Goal: Task Accomplishment & Management: Manage account settings

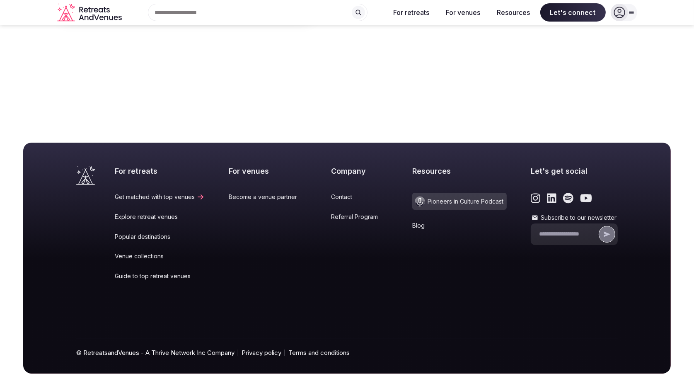
scroll to position [3434, 0]
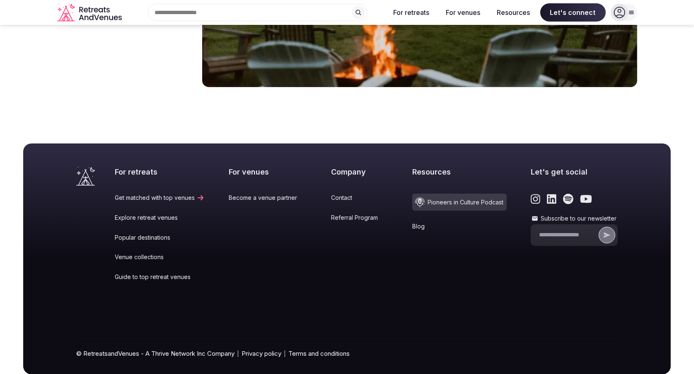
click at [439, 194] on span "Pioneers in Culture Podcast" at bounding box center [459, 202] width 94 height 17
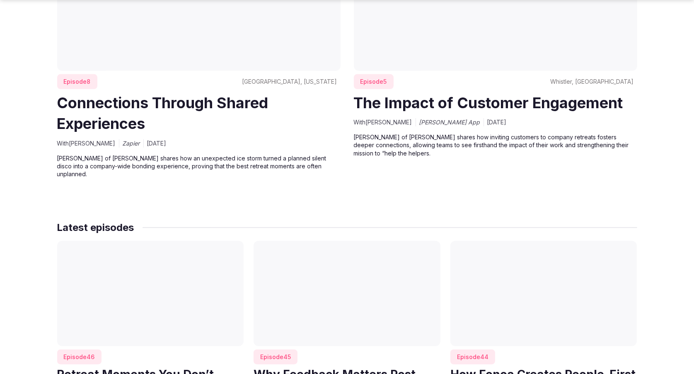
scroll to position [740, 0]
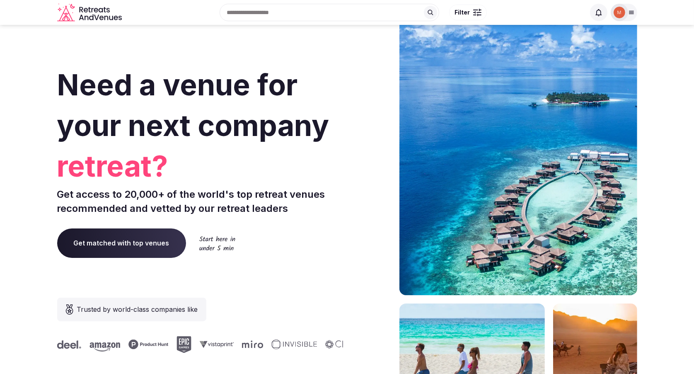
click at [631, 12] on icon at bounding box center [631, 12] width 7 height 7
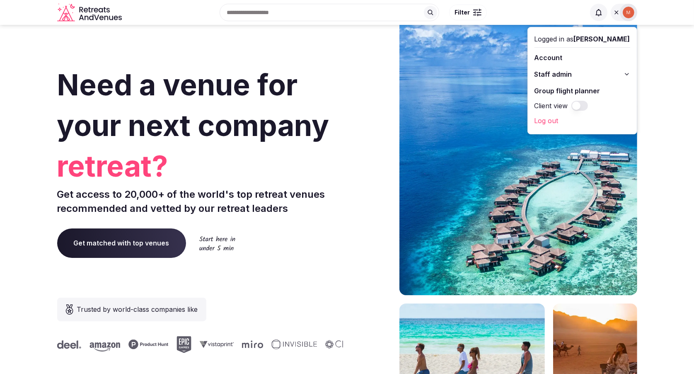
click at [607, 71] on button "Staff admin" at bounding box center [583, 74] width 96 height 13
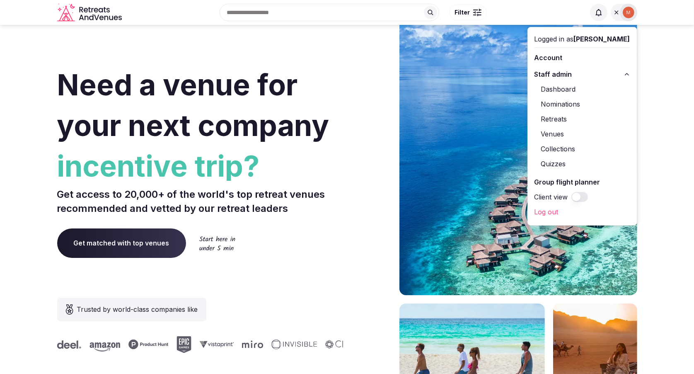
click at [555, 118] on link "Retreats" at bounding box center [583, 118] width 96 height 13
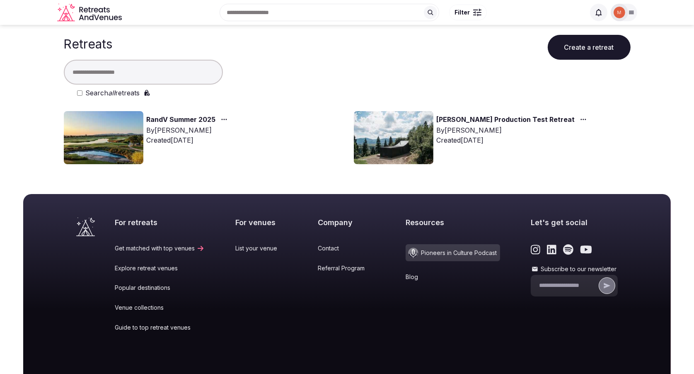
click at [629, 11] on icon at bounding box center [631, 12] width 7 height 7
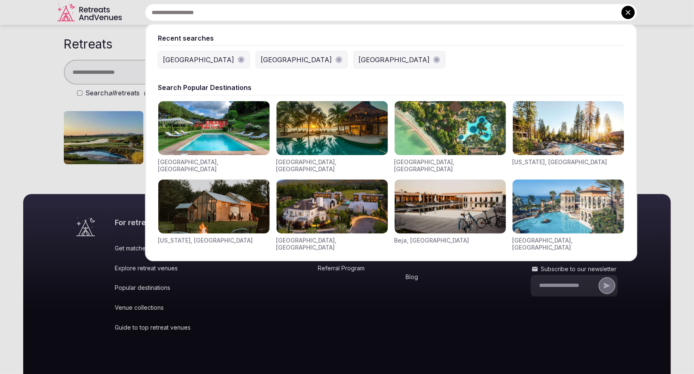
click at [293, 10] on input "text" at bounding box center [391, 12] width 492 height 17
click at [214, 139] on img "Visit venues for Toscana, Italy" at bounding box center [213, 128] width 111 height 54
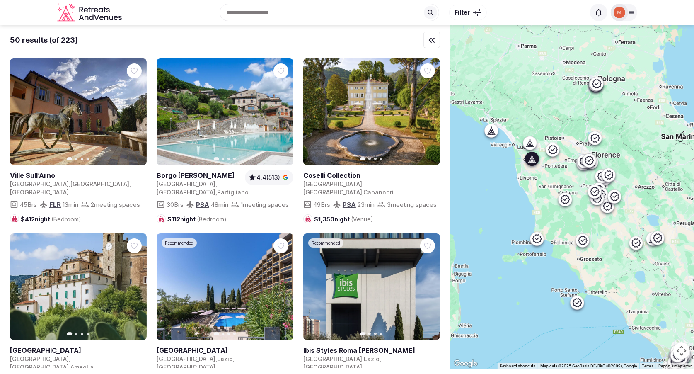
click at [0, 0] on icon "button" at bounding box center [0, 0] width 0 height 0
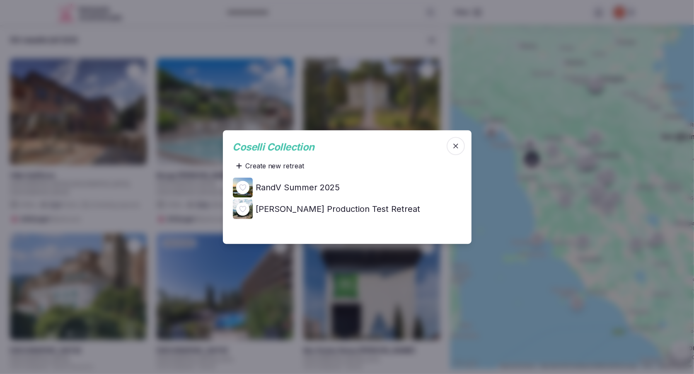
click at [280, 148] on span "Coselli Collection" at bounding box center [274, 147] width 82 height 12
click at [458, 146] on icon "button" at bounding box center [456, 146] width 8 height 8
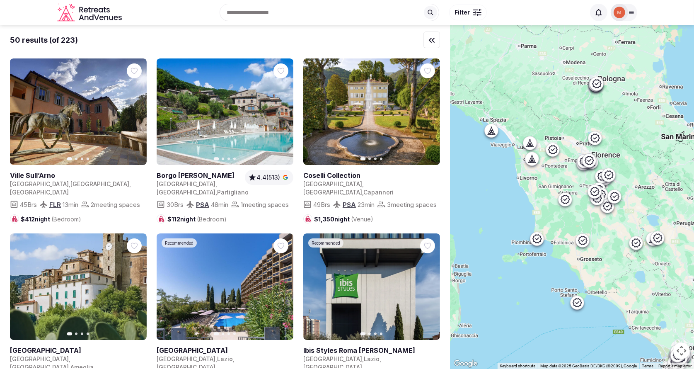
click at [399, 140] on link at bounding box center [371, 111] width 137 height 106
click at [275, 178] on span "4.4 (513)" at bounding box center [268, 177] width 24 height 8
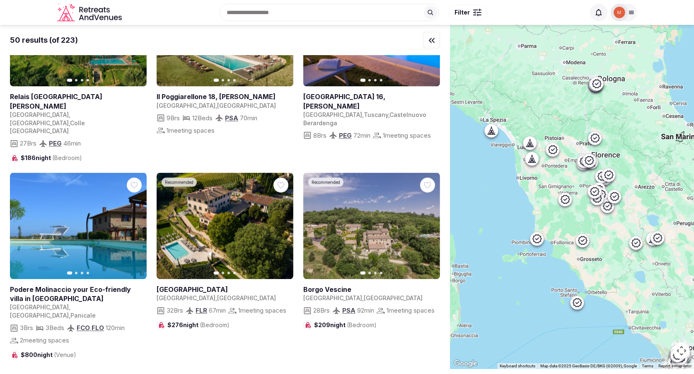
scroll to position [1988, 0]
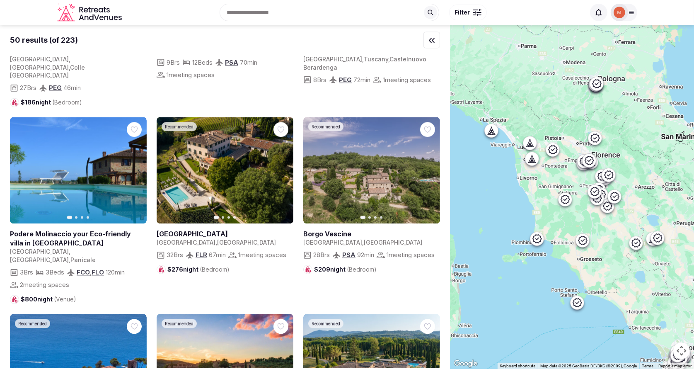
click at [326, 15] on input "text" at bounding box center [330, 12] width 220 height 17
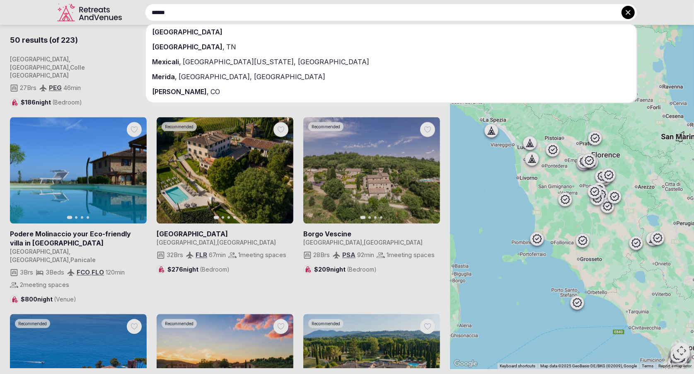
type input "******"
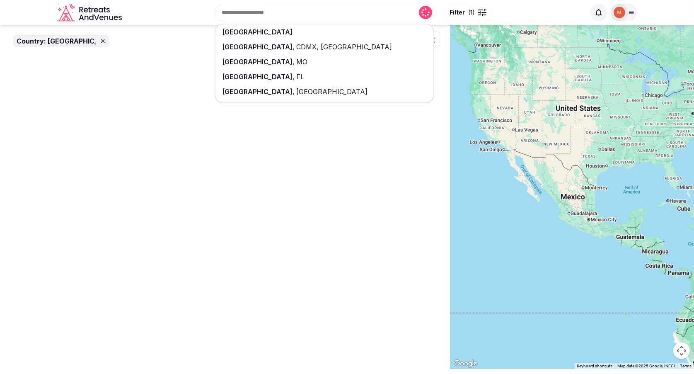
scroll to position [0, 0]
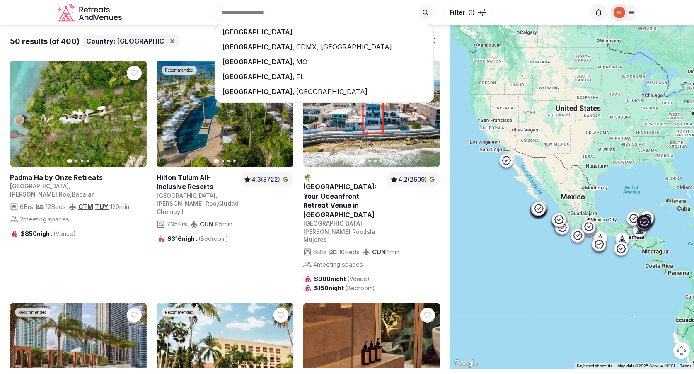
click at [206, 145] on link at bounding box center [225, 113] width 137 height 106
click at [628, 10] on icon at bounding box center [631, 12] width 7 height 7
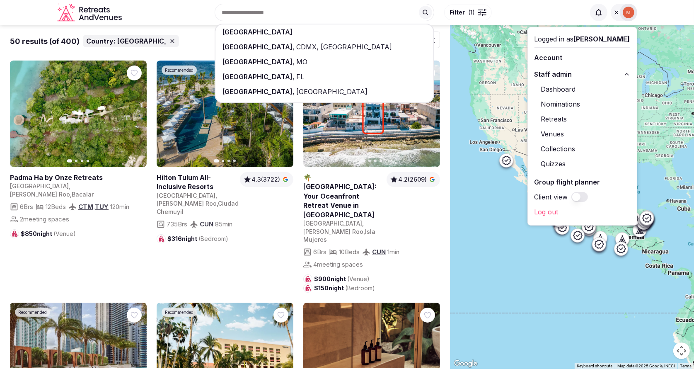
click at [572, 181] on link "Group flight planner" at bounding box center [583, 181] width 96 height 13
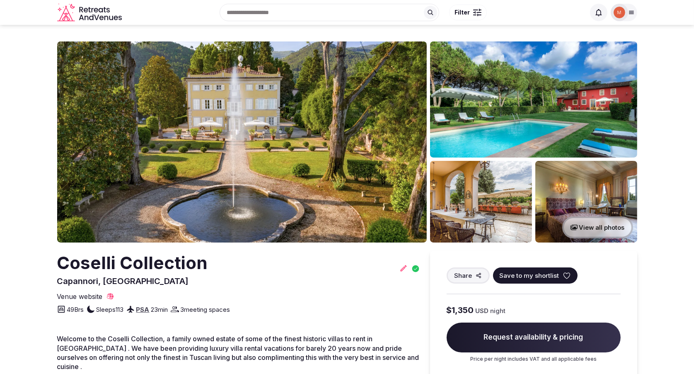
click at [530, 275] on span "Save to my shortlist" at bounding box center [530, 275] width 60 height 9
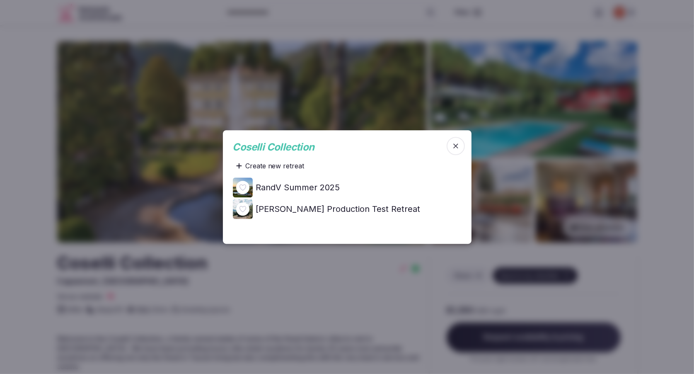
click at [241, 165] on icon at bounding box center [239, 165] width 6 height 7
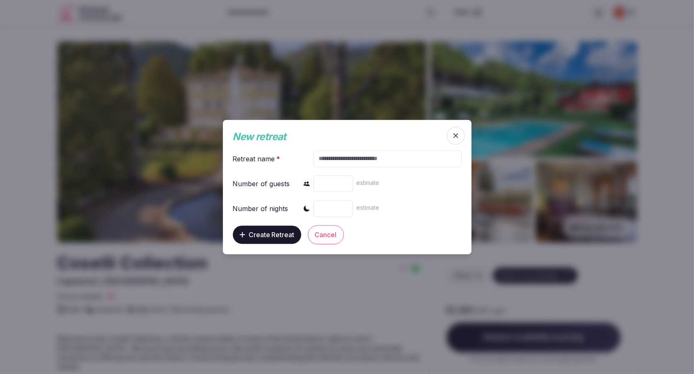
click at [454, 137] on icon "button" at bounding box center [455, 135] width 5 height 5
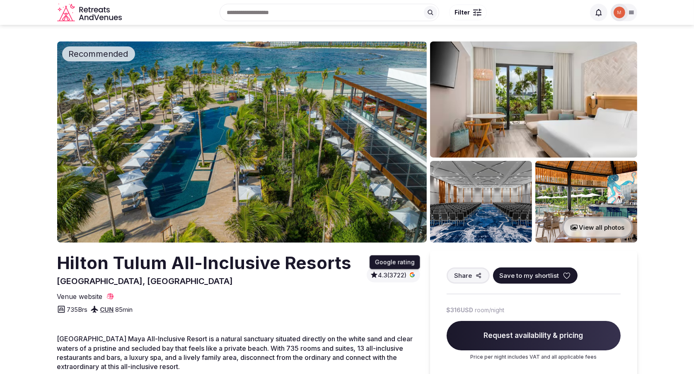
click at [410, 275] on icon "button" at bounding box center [412, 275] width 5 height 5
click at [544, 276] on span "Save to my shortlist" at bounding box center [530, 275] width 60 height 9
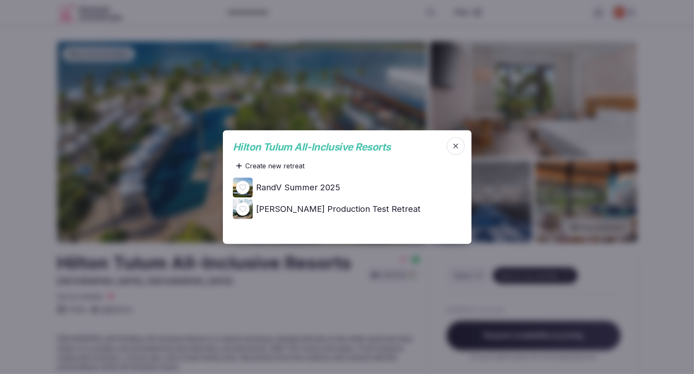
click at [453, 144] on icon "button" at bounding box center [456, 146] width 8 height 8
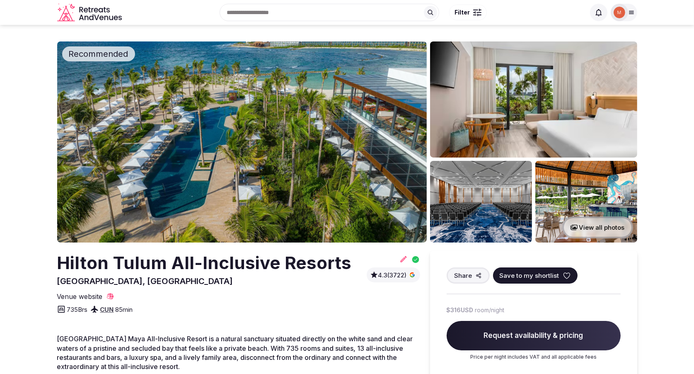
click at [629, 14] on icon at bounding box center [631, 12] width 7 height 7
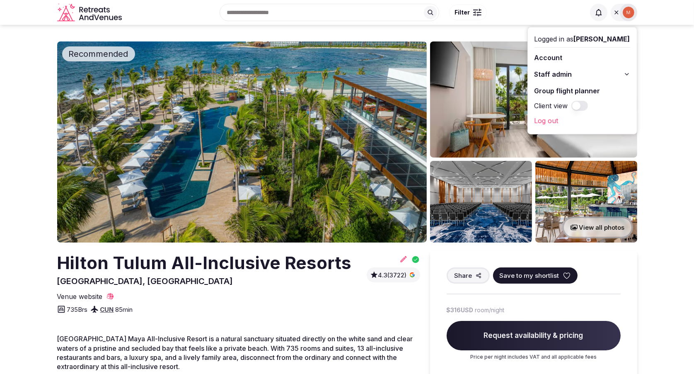
click at [561, 121] on link "Log out" at bounding box center [583, 120] width 96 height 13
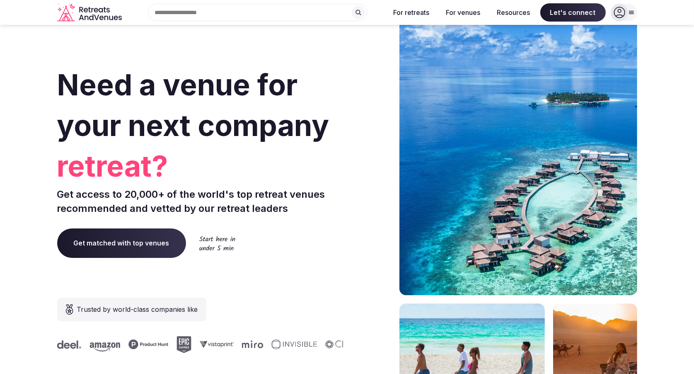
click at [315, 14] on input "text" at bounding box center [258, 12] width 220 height 17
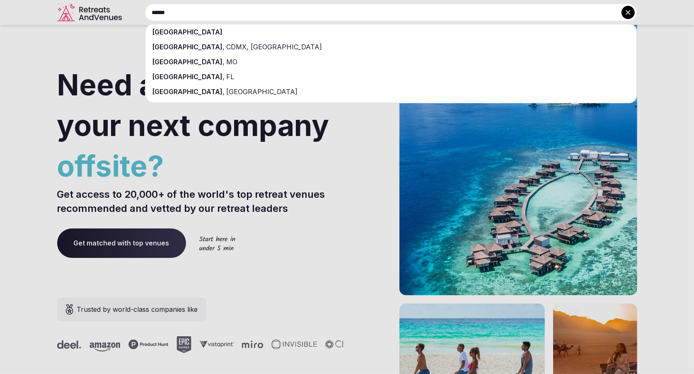
type input "******"
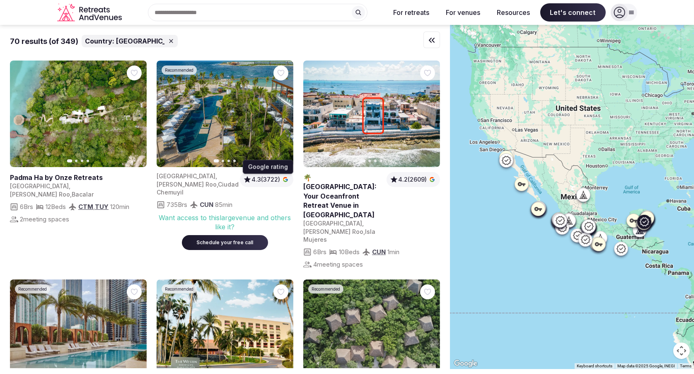
click at [266, 179] on span "4.3 (3722)" at bounding box center [266, 179] width 29 height 8
click at [418, 178] on span "4.2 (2609)" at bounding box center [412, 179] width 29 height 8
click at [419, 179] on span "4.2 (2609)" at bounding box center [412, 179] width 29 height 8
click at [269, 181] on span "4.3 (3722)" at bounding box center [266, 179] width 29 height 8
click at [426, 179] on span "4.2 (2609)" at bounding box center [412, 179] width 29 height 8
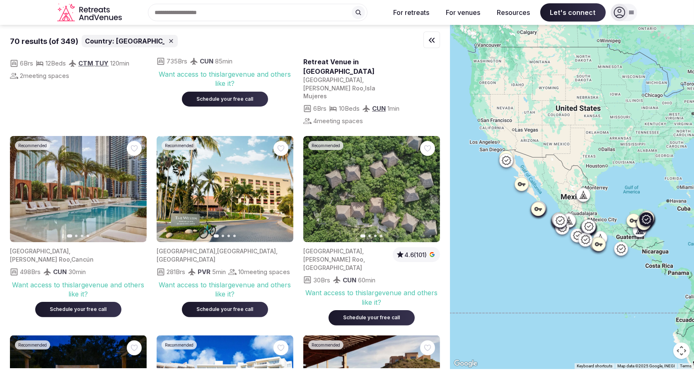
scroll to position [179, 0]
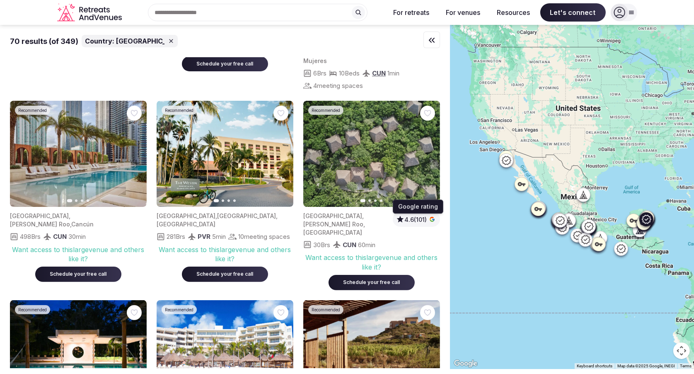
click at [411, 215] on span "4.6 (101)" at bounding box center [415, 219] width 22 height 8
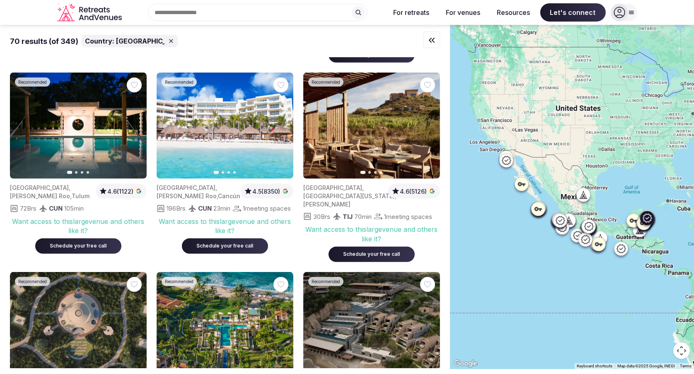
scroll to position [416, 0]
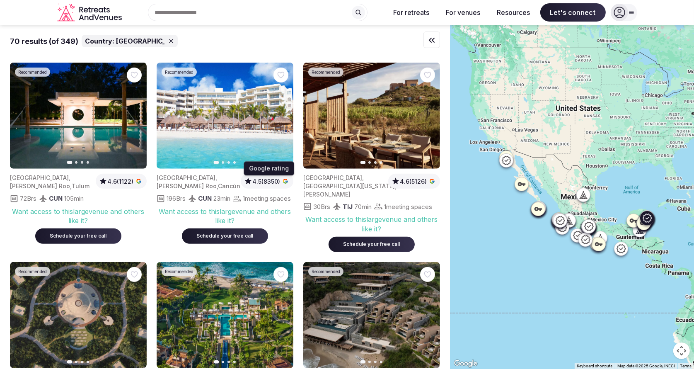
click at [257, 177] on span "4.5 (8350)" at bounding box center [266, 181] width 28 height 8
click at [410, 177] on span "4.6 (5126)" at bounding box center [413, 181] width 27 height 8
click at [112, 177] on span "4.6 (1122)" at bounding box center [120, 181] width 26 height 8
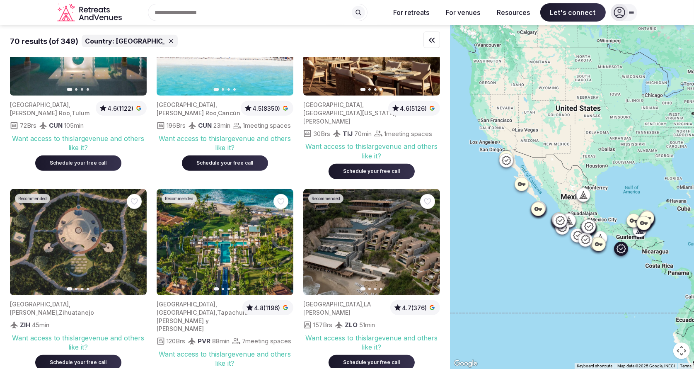
scroll to position [511, 0]
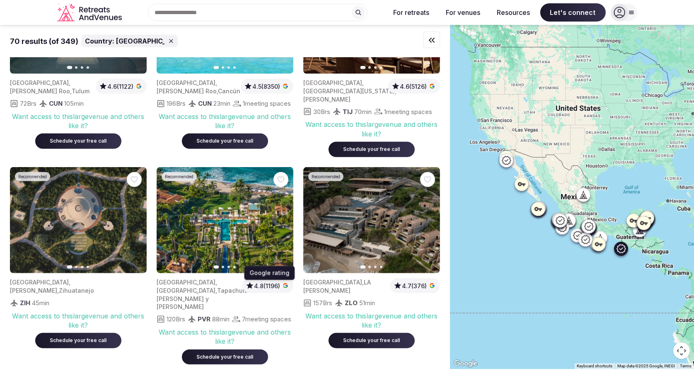
click at [256, 282] on span "4.8 (1196)" at bounding box center [267, 286] width 26 height 8
click at [426, 282] on span "4.7 (376)" at bounding box center [414, 286] width 25 height 8
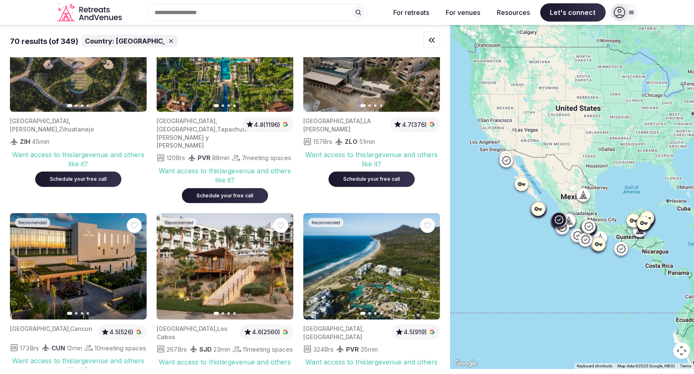
scroll to position [694, 0]
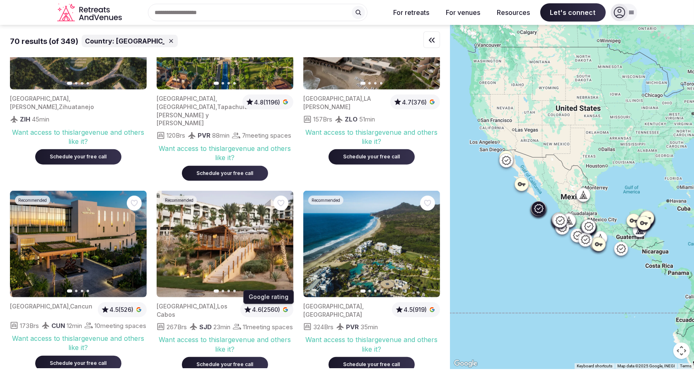
click at [277, 305] on span "4.6 (2560)" at bounding box center [266, 309] width 28 height 8
click at [133, 305] on span "4.5 (526)" at bounding box center [121, 309] width 24 height 8
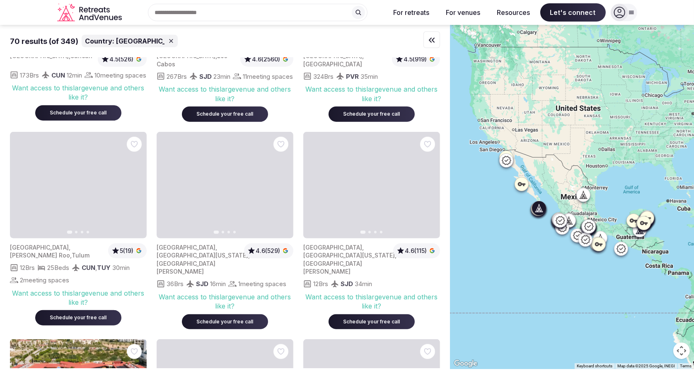
scroll to position [951, 0]
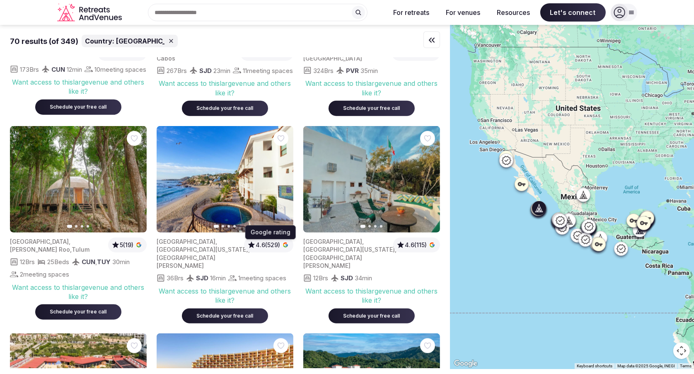
click at [275, 241] on span "4.6 (529)" at bounding box center [268, 245] width 24 height 8
click at [421, 241] on span "4.6 (115)" at bounding box center [416, 245] width 22 height 8
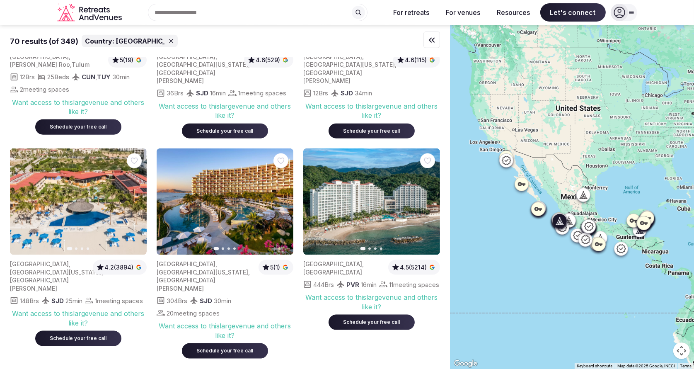
scroll to position [1150, 0]
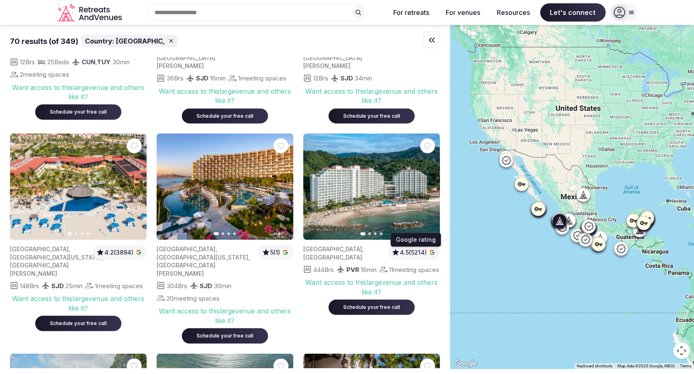
click at [420, 248] on span "4.5 (5214)" at bounding box center [413, 252] width 27 height 8
click at [275, 248] on span "5 (1)" at bounding box center [275, 252] width 10 height 8
click at [122, 248] on span "4.2 (3894)" at bounding box center [118, 252] width 29 height 8
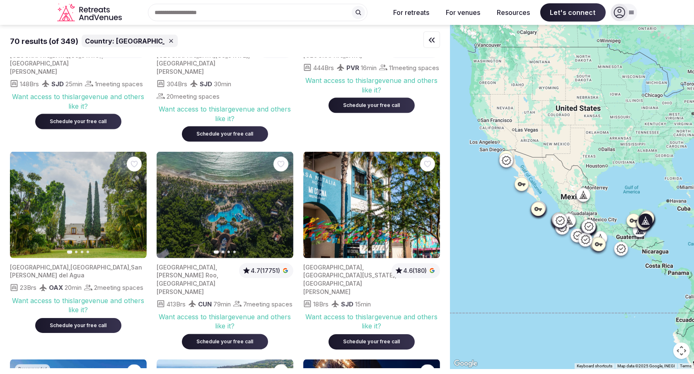
scroll to position [1385, 0]
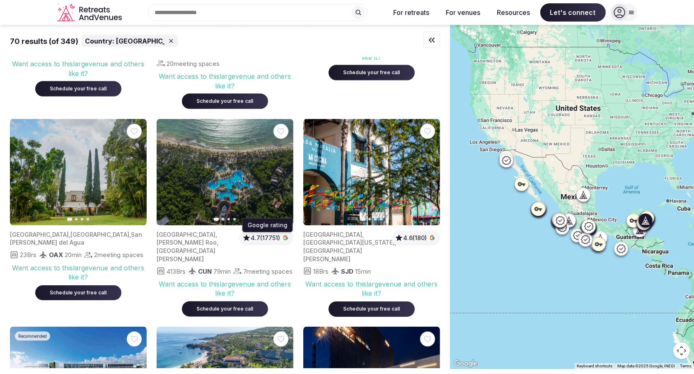
click at [266, 234] on span "4.7 (17751)" at bounding box center [265, 238] width 29 height 8
click at [421, 234] on span "4.6 (180)" at bounding box center [415, 238] width 24 height 8
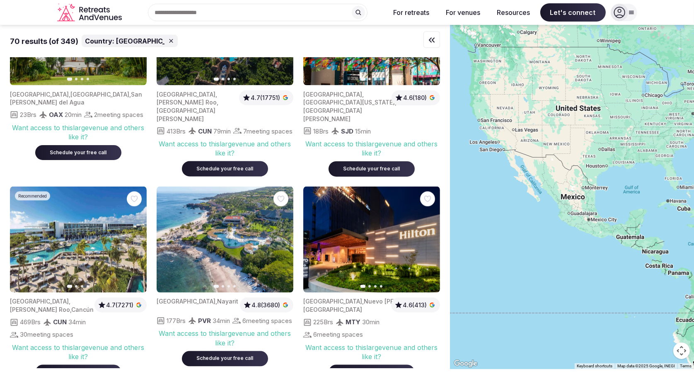
scroll to position [1542, 0]
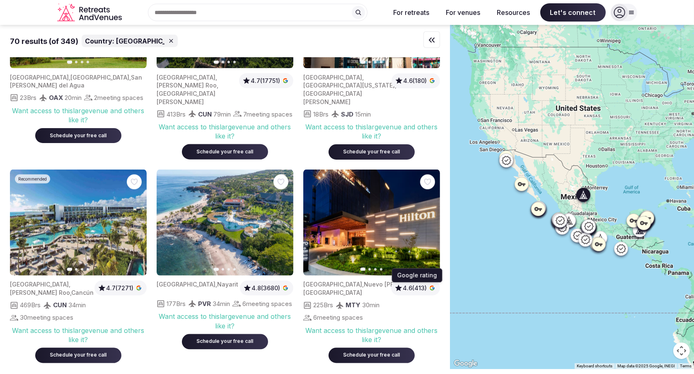
click at [413, 284] on span "4.6 (413)" at bounding box center [415, 288] width 24 height 8
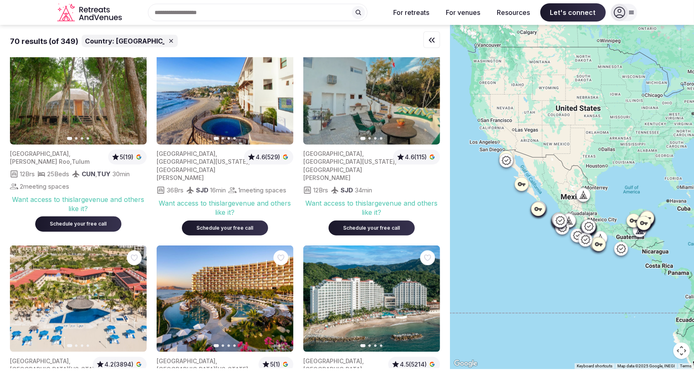
scroll to position [1034, 0]
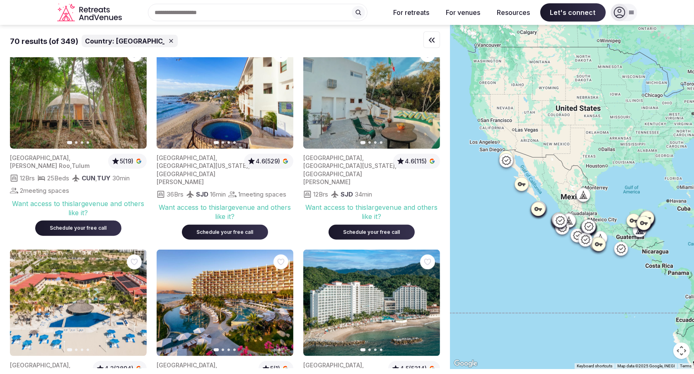
click at [89, 10] on icon "Retreats and Venues company logo" at bounding box center [90, 12] width 66 height 19
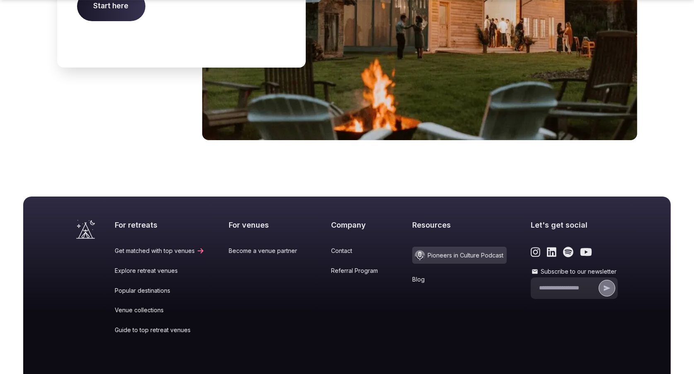
scroll to position [3438, 0]
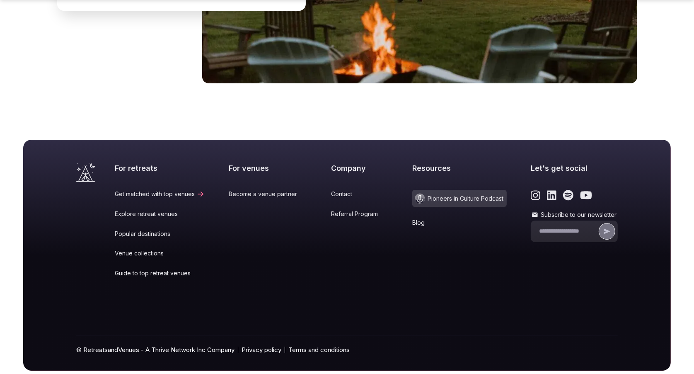
click at [146, 230] on link "Popular destinations" at bounding box center [160, 234] width 90 height 8
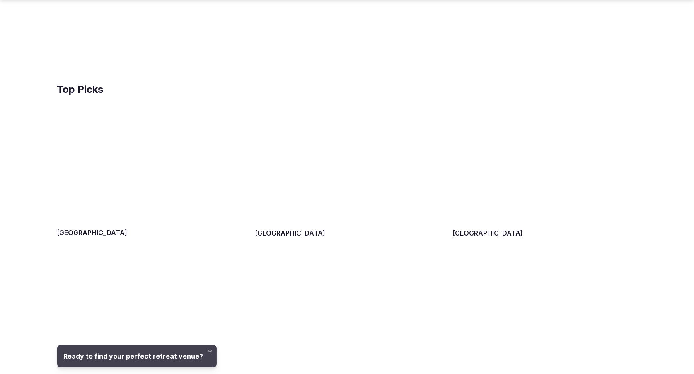
scroll to position [282, 0]
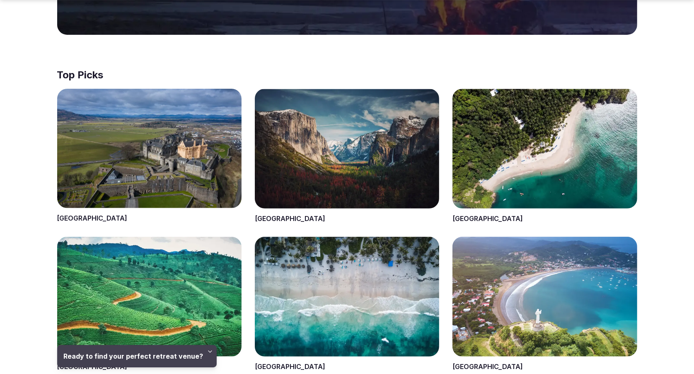
click at [324, 159] on span at bounding box center [347, 156] width 184 height 135
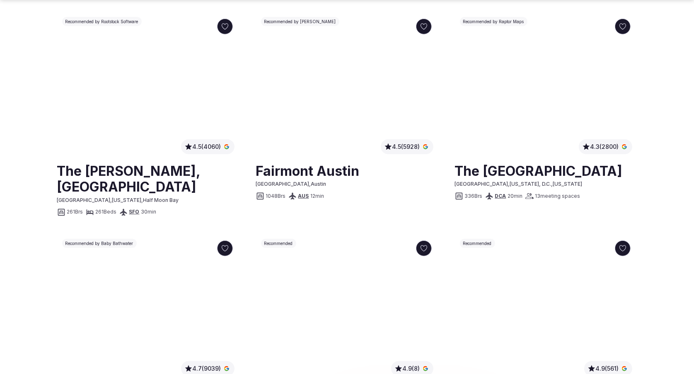
scroll to position [465, 0]
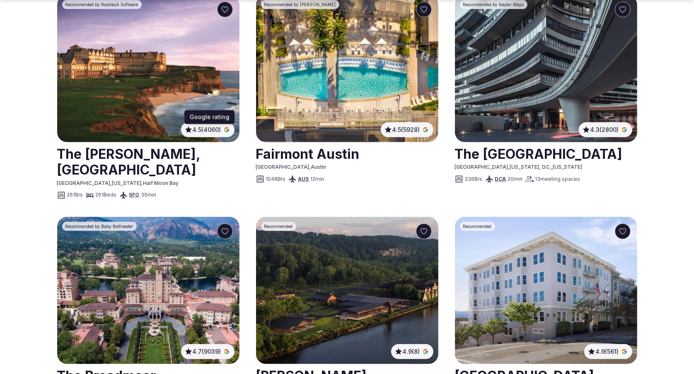
click at [207, 129] on span "4.5 (4060)" at bounding box center [207, 130] width 29 height 8
click at [415, 129] on span "4.5 (5928)" at bounding box center [406, 130] width 28 height 8
click at [609, 128] on span "4.3 (2800)" at bounding box center [604, 130] width 29 height 8
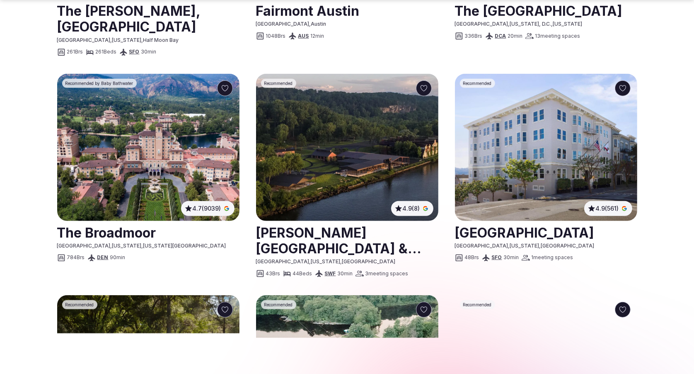
scroll to position [615, 0]
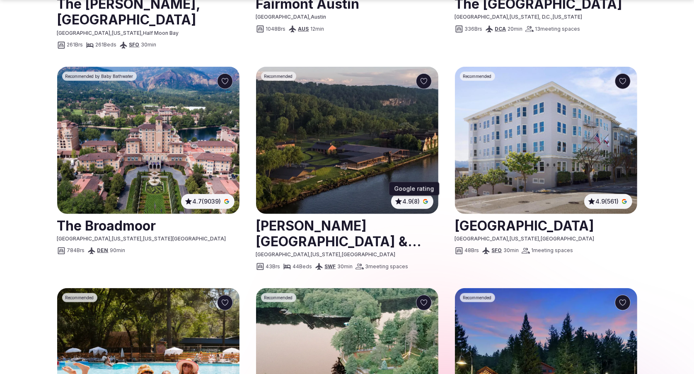
click at [414, 197] on span "4.9 (8)" at bounding box center [411, 201] width 17 height 8
click at [214, 201] on span "4.7 (9039)" at bounding box center [207, 201] width 29 height 8
drag, startPoint x: 620, startPoint y: 201, endPoint x: 577, endPoint y: 222, distance: 47.8
click at [620, 201] on link "4.9 (561)" at bounding box center [608, 201] width 41 height 8
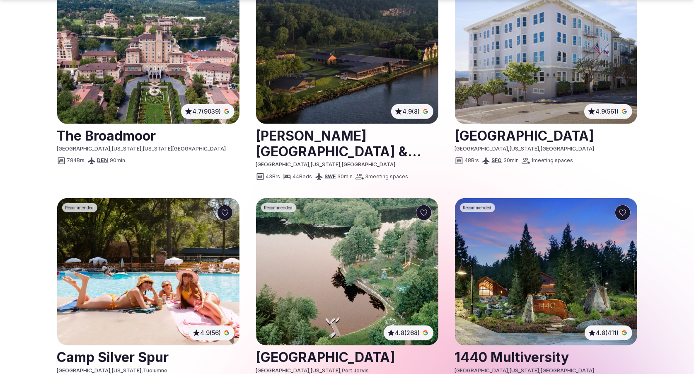
scroll to position [713, 0]
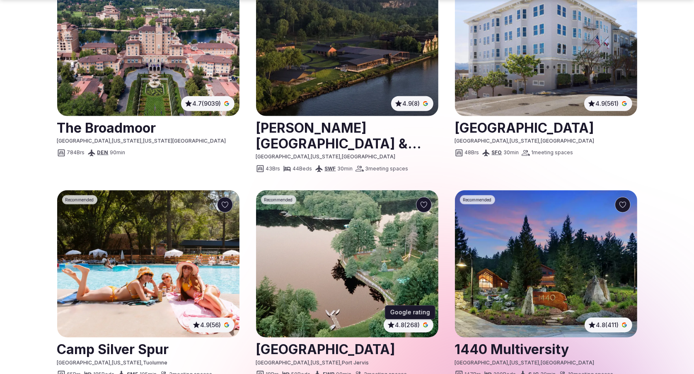
click at [399, 322] on span "4.8 (268)" at bounding box center [407, 325] width 25 height 8
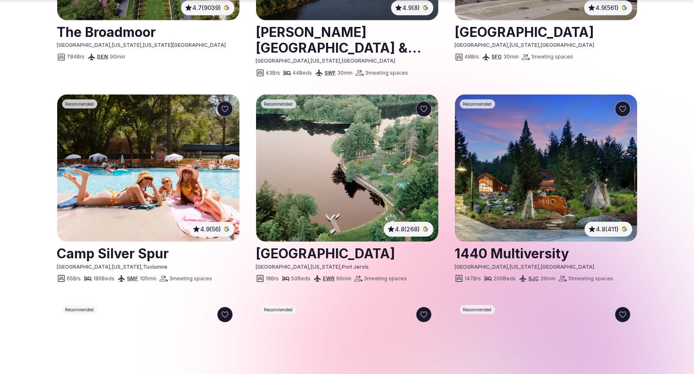
scroll to position [811, 0]
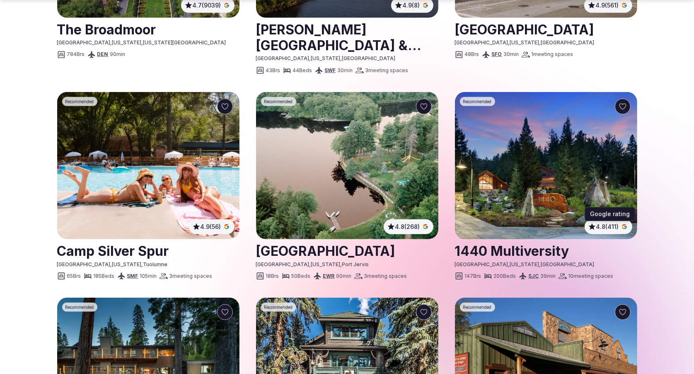
click at [610, 225] on span "4.8 (411)" at bounding box center [607, 227] width 23 height 8
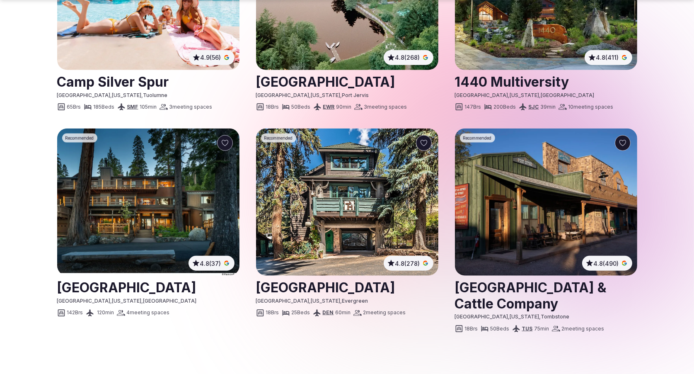
scroll to position [999, 0]
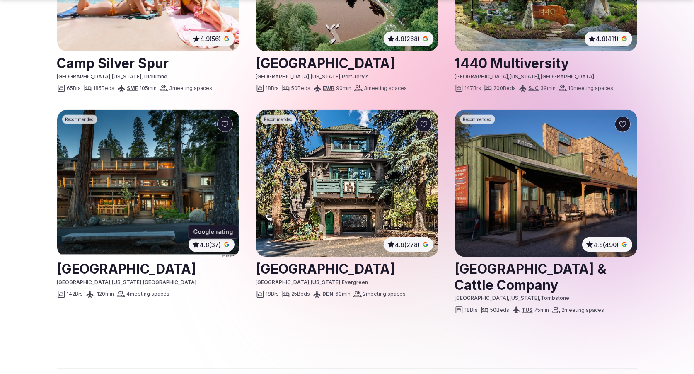
click at [209, 245] on span "4.8 (37)" at bounding box center [210, 245] width 21 height 8
click at [421, 244] on span "4.8 (278)" at bounding box center [404, 244] width 34 height 8
click at [618, 243] on span "4.8 (490)" at bounding box center [606, 245] width 25 height 8
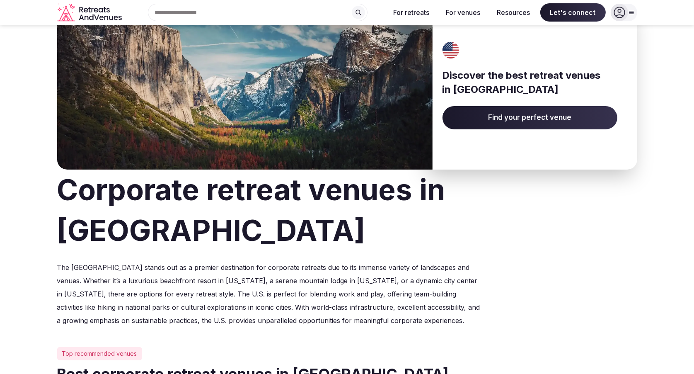
scroll to position [56, 0]
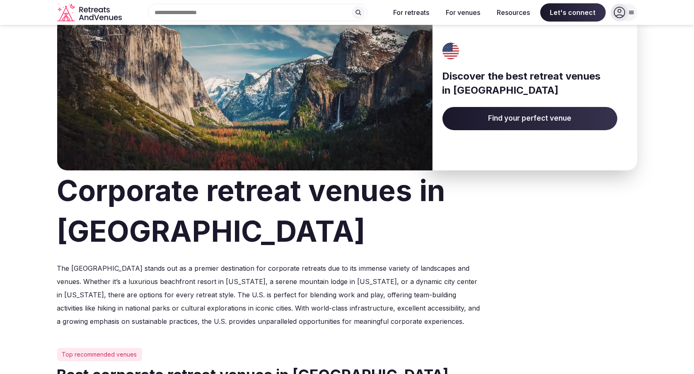
click at [627, 13] on div at bounding box center [619, 12] width 17 height 17
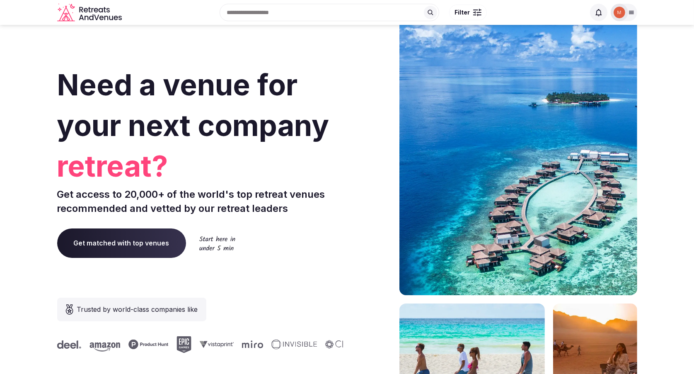
click at [630, 11] on icon at bounding box center [631, 12] width 5 height 3
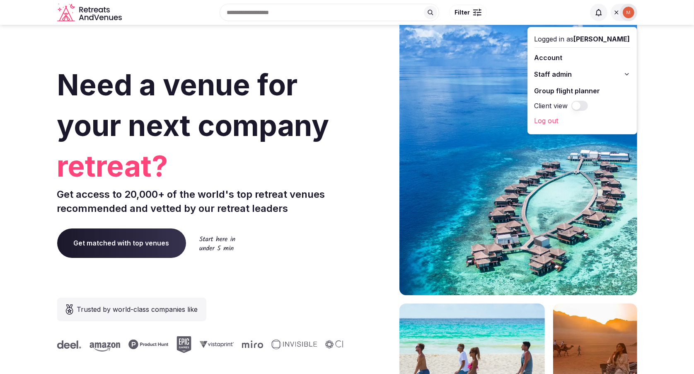
click at [599, 72] on button "Staff admin" at bounding box center [583, 74] width 96 height 13
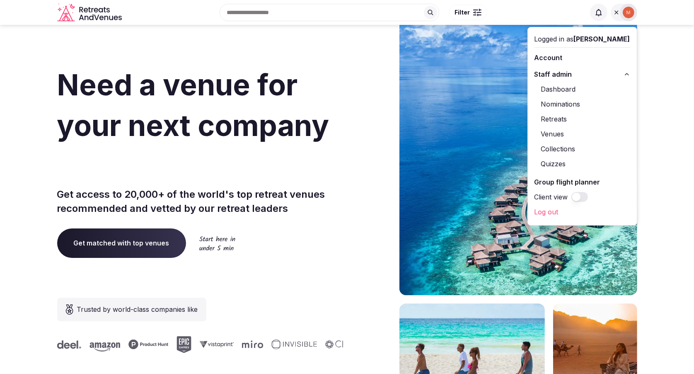
click at [564, 118] on link "Retreats" at bounding box center [583, 118] width 96 height 13
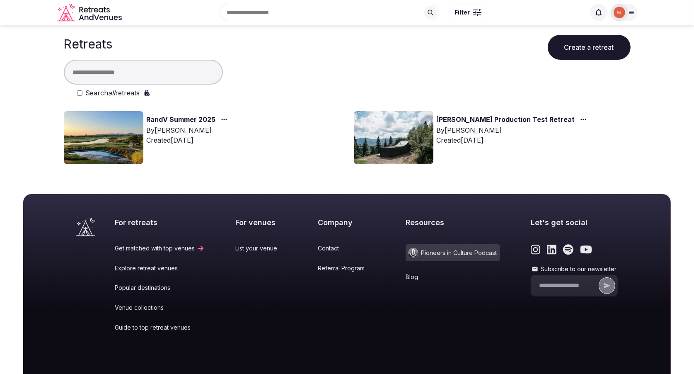
click at [494, 121] on link "[PERSON_NAME] Production Test Retreat" at bounding box center [506, 119] width 138 height 11
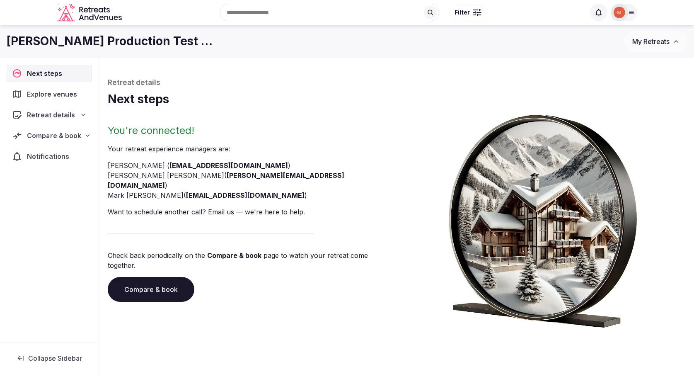
click at [46, 137] on span "Compare & book" at bounding box center [54, 136] width 54 height 10
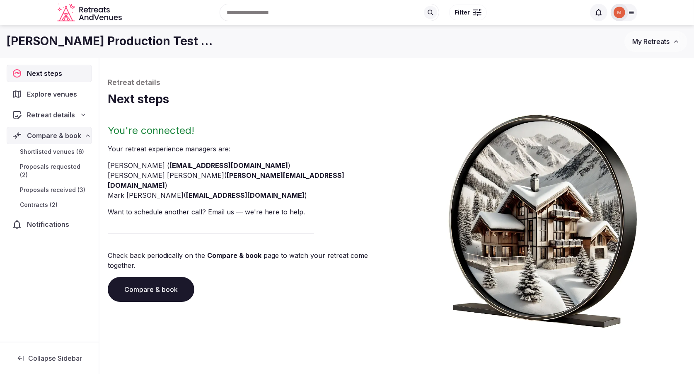
click at [36, 201] on span "Contracts (2)" at bounding box center [39, 205] width 38 height 8
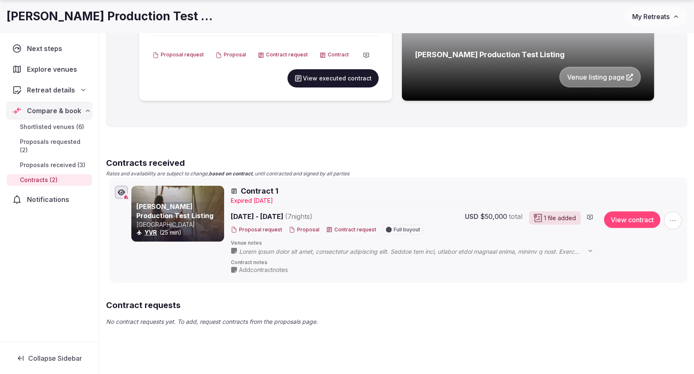
scroll to position [351, 0]
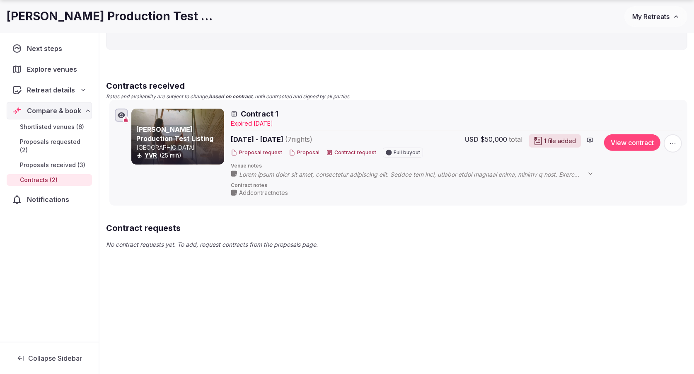
click at [561, 141] on div "1 file added" at bounding box center [555, 140] width 52 height 13
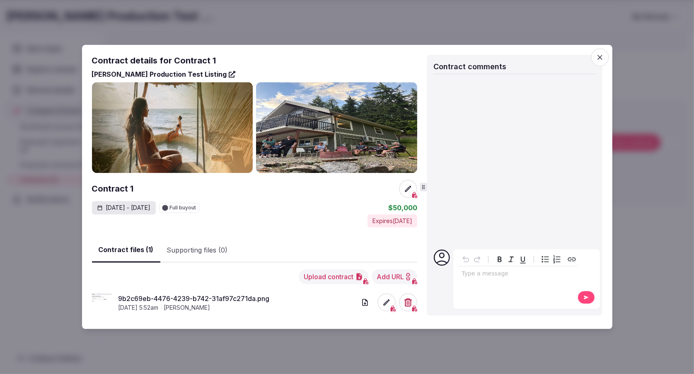
click at [319, 278] on button "Upload contract" at bounding box center [334, 276] width 70 height 15
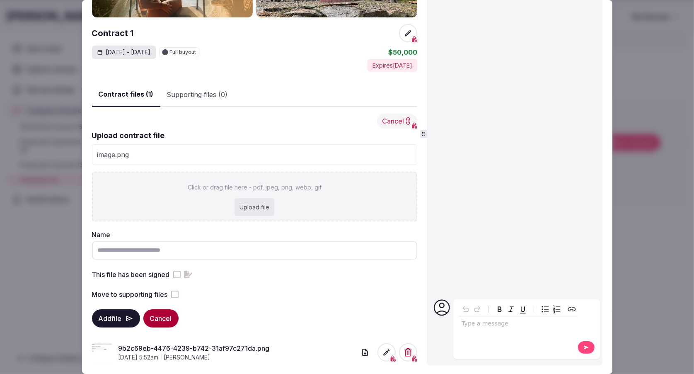
scroll to position [115, 0]
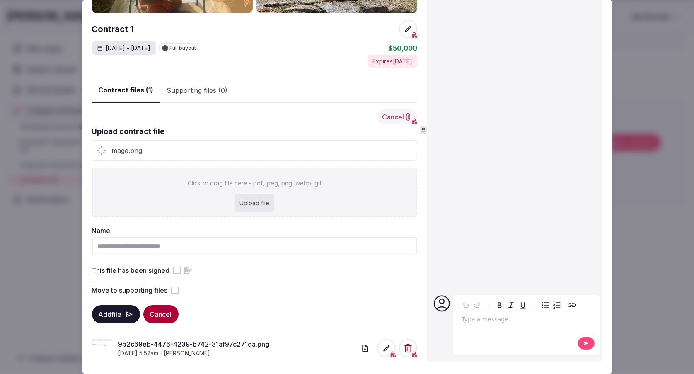
click at [118, 249] on input "Name" at bounding box center [255, 246] width 326 height 18
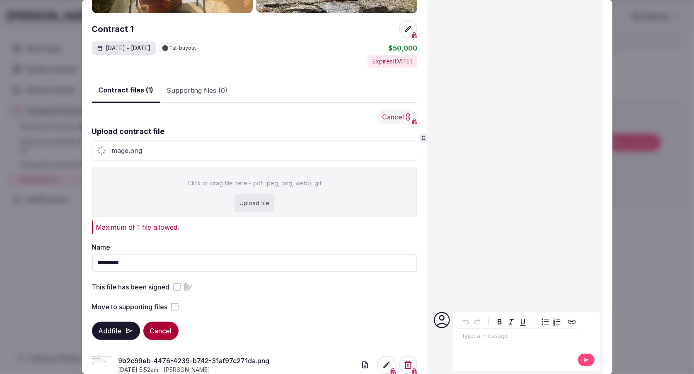
type input "**********"
click at [402, 118] on button "Cancel" at bounding box center [397, 116] width 40 height 15
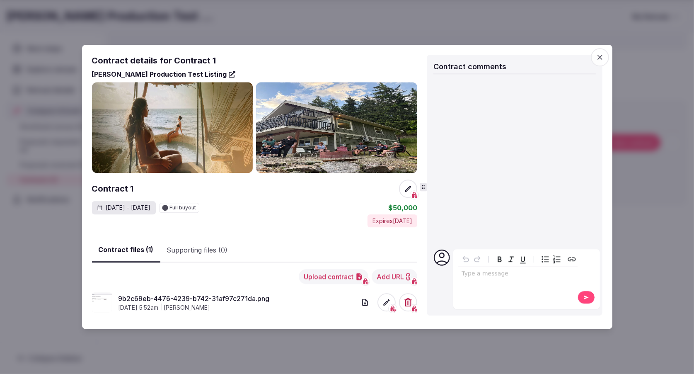
click at [313, 276] on button "Upload contract" at bounding box center [334, 276] width 70 height 15
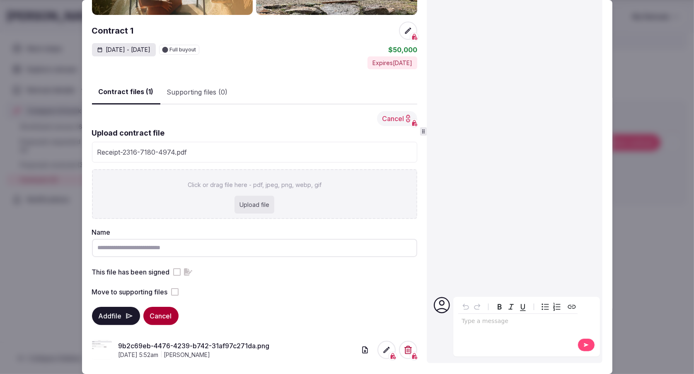
scroll to position [115, 0]
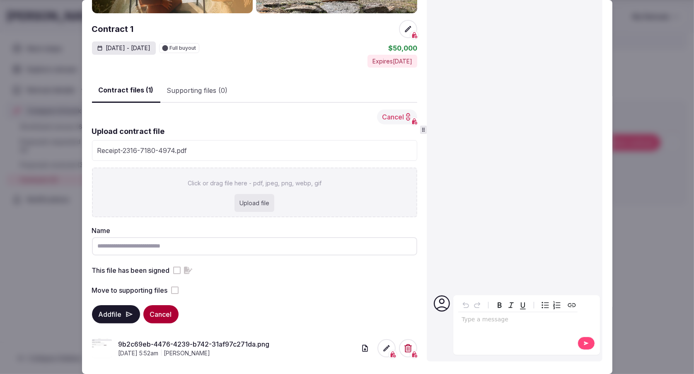
click at [151, 241] on input "Name" at bounding box center [255, 246] width 326 height 18
type input "**********"
click at [261, 283] on fieldset "**********" at bounding box center [255, 210] width 326 height 169
click at [109, 314] on button "Add file" at bounding box center [116, 314] width 48 height 18
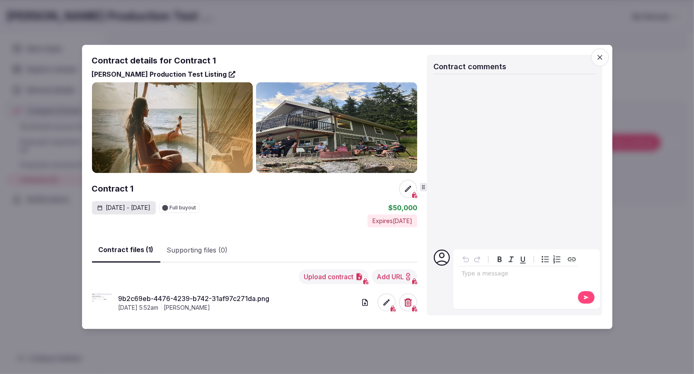
scroll to position [0, 0]
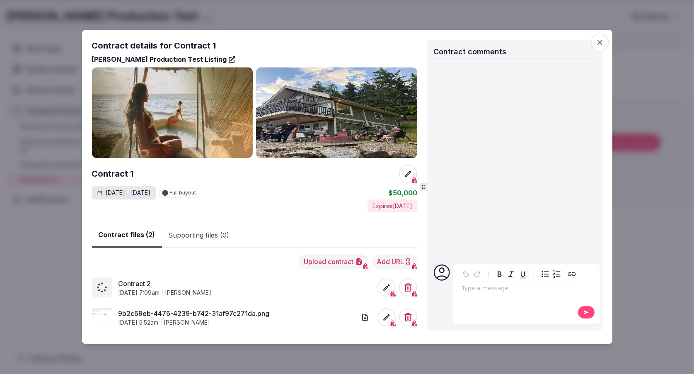
click at [329, 262] on button "Upload contract" at bounding box center [334, 261] width 70 height 15
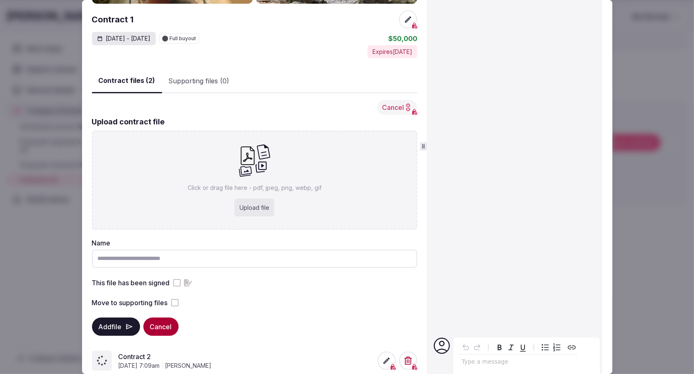
scroll to position [167, 0]
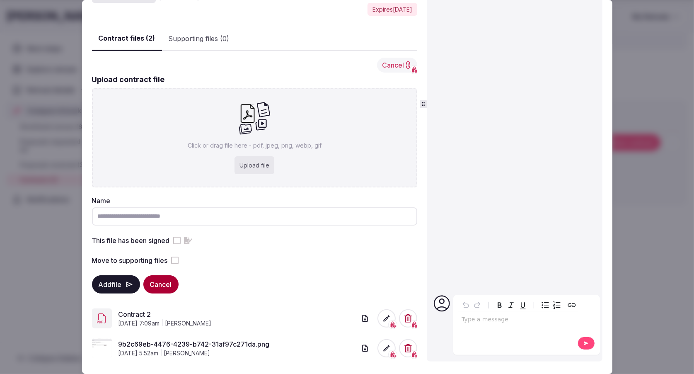
click at [148, 214] on input "Name" at bounding box center [255, 216] width 326 height 18
click at [325, 257] on div "Move to supporting files" at bounding box center [255, 260] width 326 height 10
click at [238, 213] on input "Name" at bounding box center [255, 216] width 326 height 18
click at [269, 247] on fieldset "Upload contract file Click or drag file here - pdf, jpeg, png, webp, gif Upload…" at bounding box center [255, 169] width 326 height 191
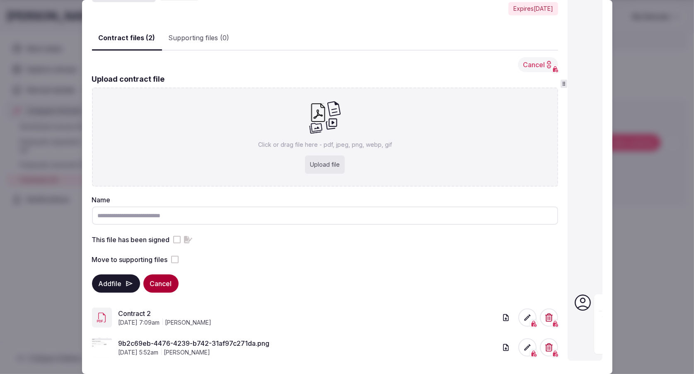
scroll to position [209, 0]
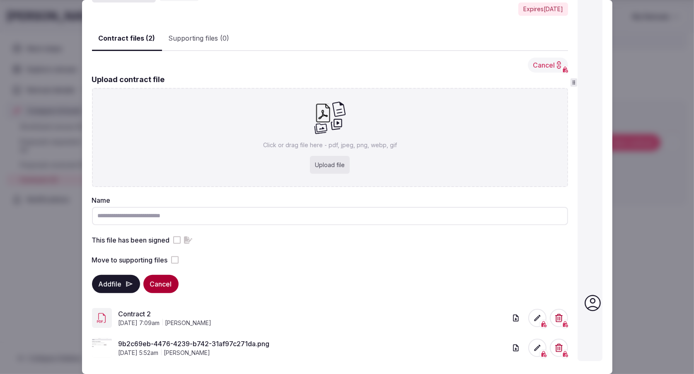
click at [577, 112] on div "Contract details for Contract 1 Corey's Production Test Listing Contract 1 Sep …" at bounding box center [347, 83] width 511 height 564
click at [539, 66] on button "Cancel" at bounding box center [548, 65] width 40 height 15
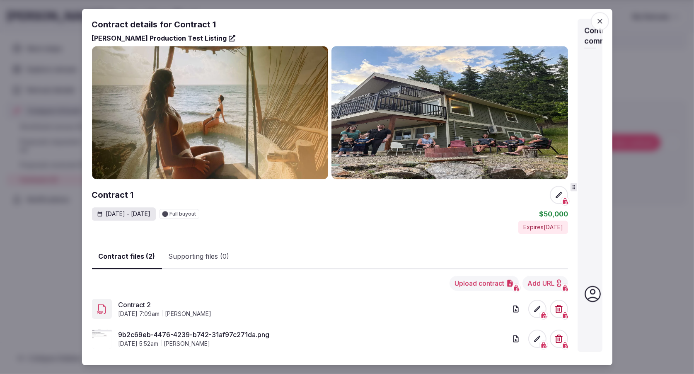
scroll to position [0, 0]
click at [550, 284] on button "Add URL" at bounding box center [546, 283] width 46 height 15
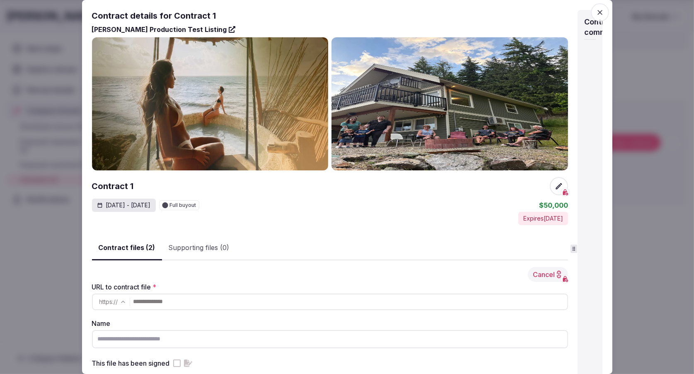
click at [183, 299] on input "text" at bounding box center [350, 301] width 434 height 17
type input "**********"
click at [166, 340] on input "Name" at bounding box center [330, 339] width 476 height 18
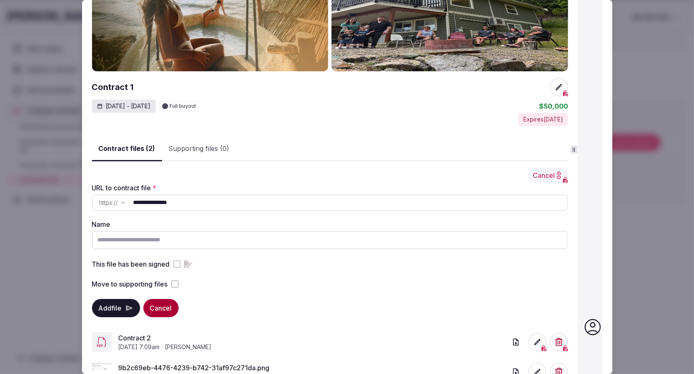
scroll to position [104, 0]
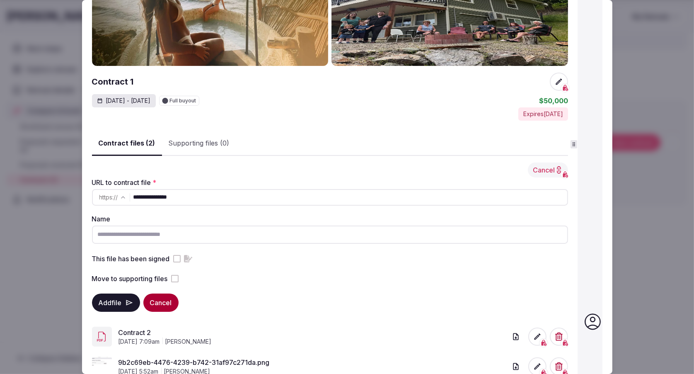
click at [107, 302] on button "Add file" at bounding box center [116, 302] width 48 height 18
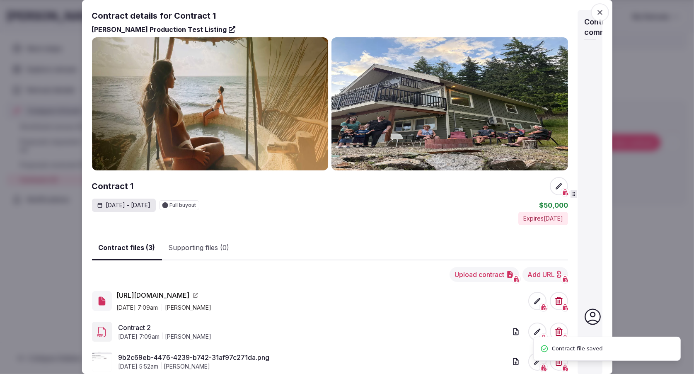
scroll to position [14, 0]
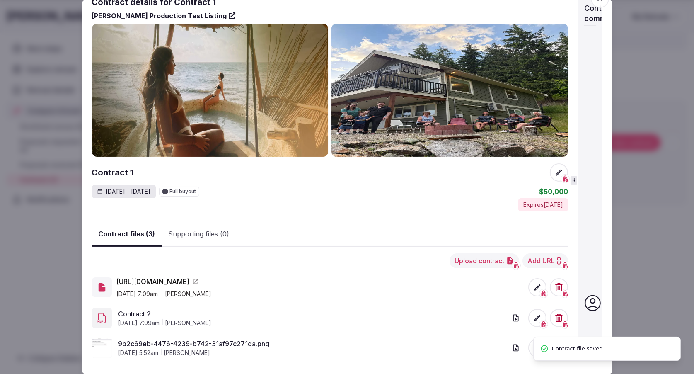
click at [562, 316] on icon "button" at bounding box center [559, 318] width 8 height 8
click at [556, 291] on button "Delete" at bounding box center [560, 288] width 34 height 18
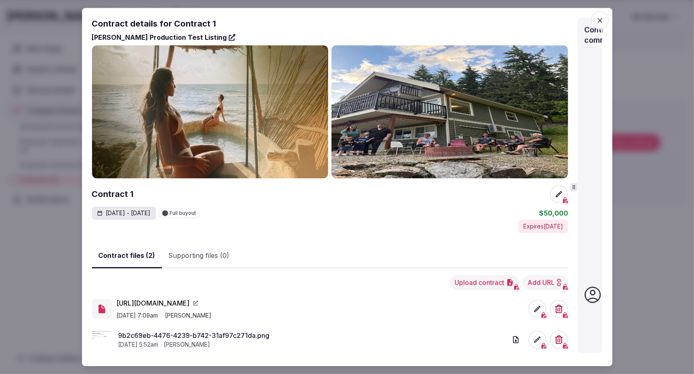
click at [600, 22] on icon "button" at bounding box center [600, 20] width 8 height 8
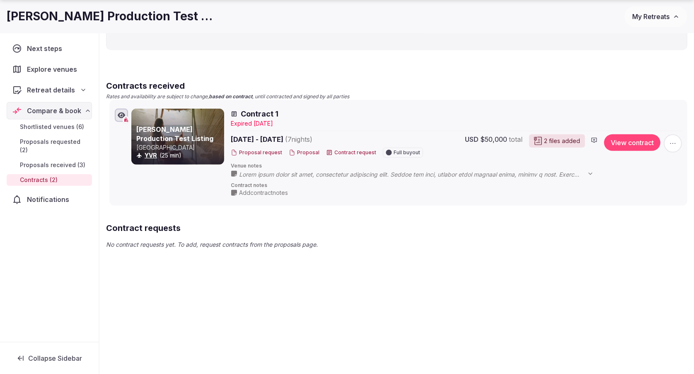
click at [44, 71] on span "Explore venues" at bounding box center [53, 69] width 53 height 10
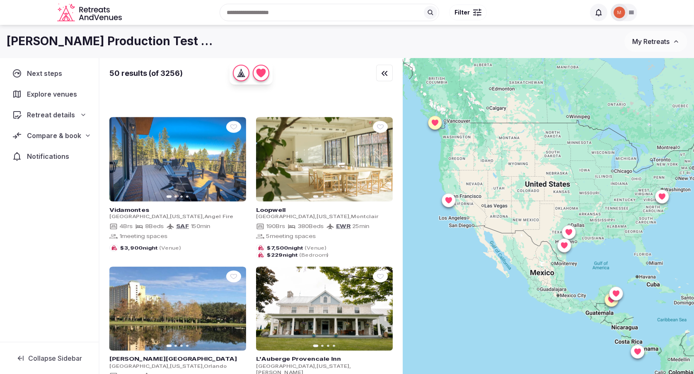
click at [629, 11] on icon at bounding box center [631, 12] width 7 height 7
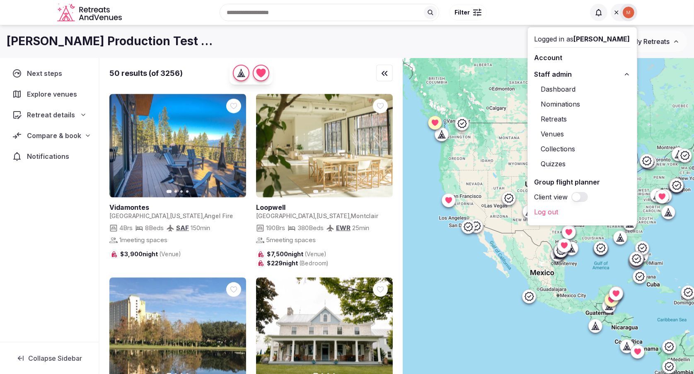
click at [557, 209] on link "Log out" at bounding box center [583, 211] width 96 height 13
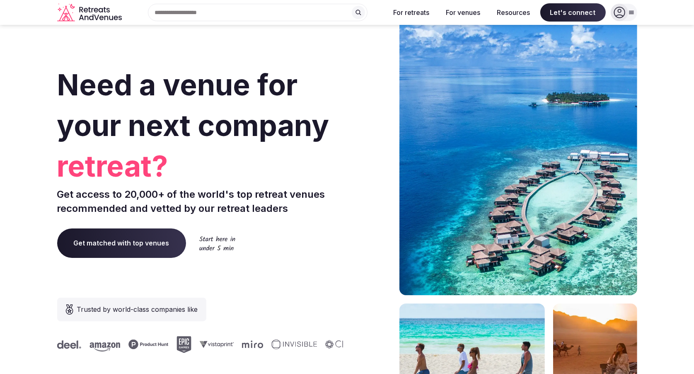
click at [629, 10] on icon at bounding box center [631, 12] width 7 height 7
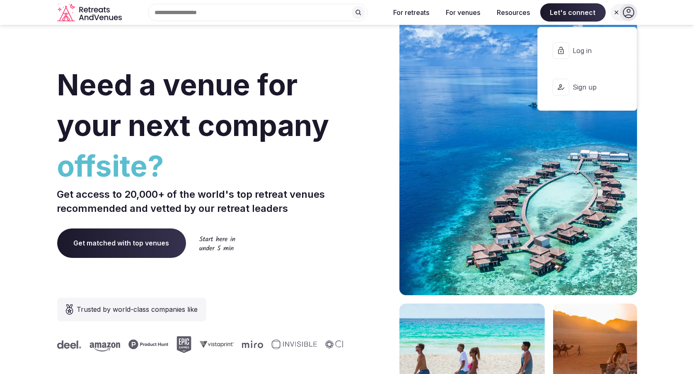
click at [590, 49] on span "Log in" at bounding box center [593, 50] width 40 height 9
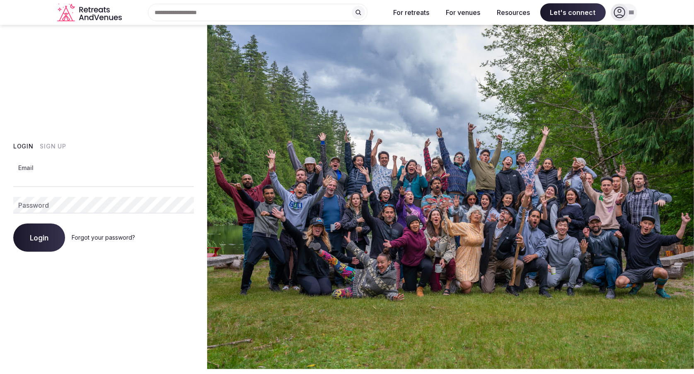
click at [75, 178] on input "Email" at bounding box center [103, 178] width 181 height 17
type input "**********"
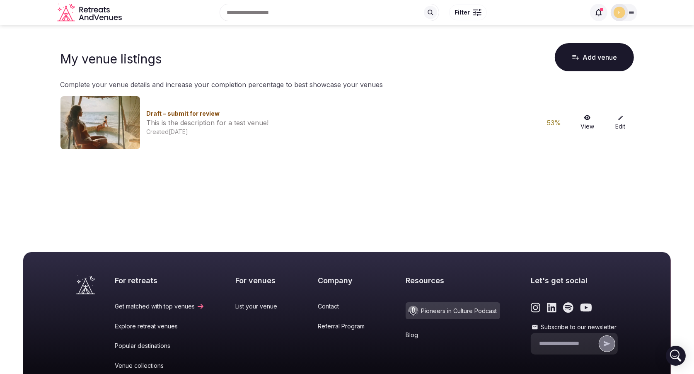
click at [628, 12] on icon at bounding box center [631, 12] width 7 height 7
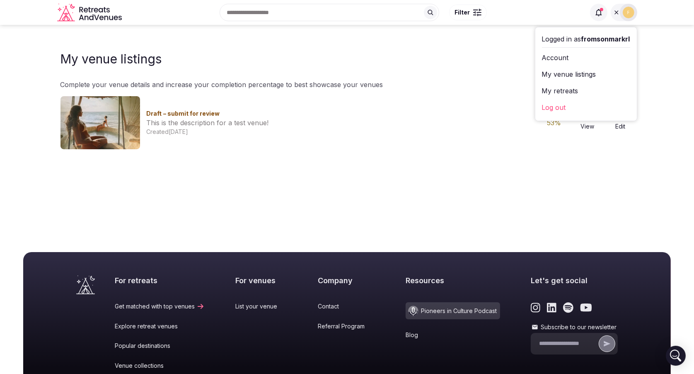
click at [542, 89] on link "My retreats" at bounding box center [586, 90] width 88 height 13
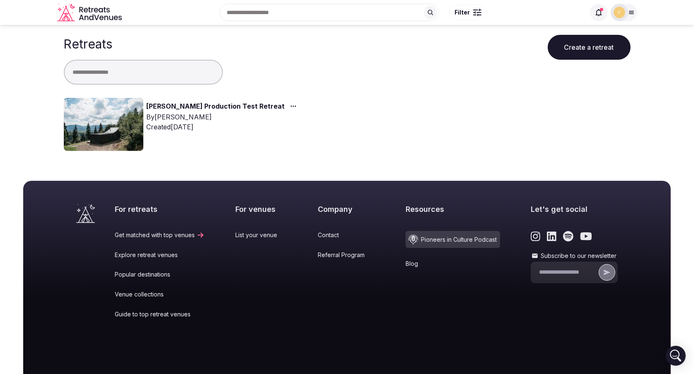
click at [242, 15] on input "text" at bounding box center [330, 12] width 220 height 17
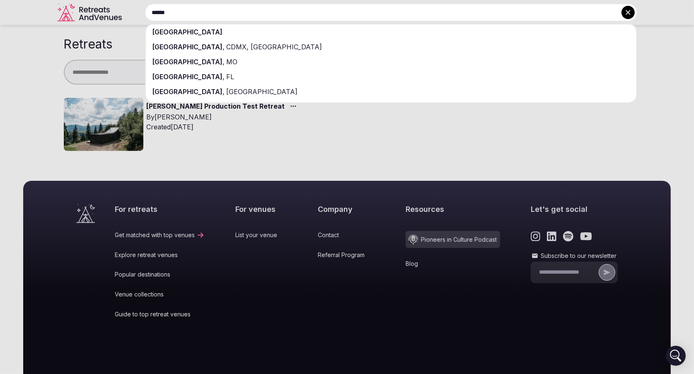
type input "******"
click at [234, 34] on div "[GEOGRAPHIC_DATA]" at bounding box center [391, 31] width 491 height 15
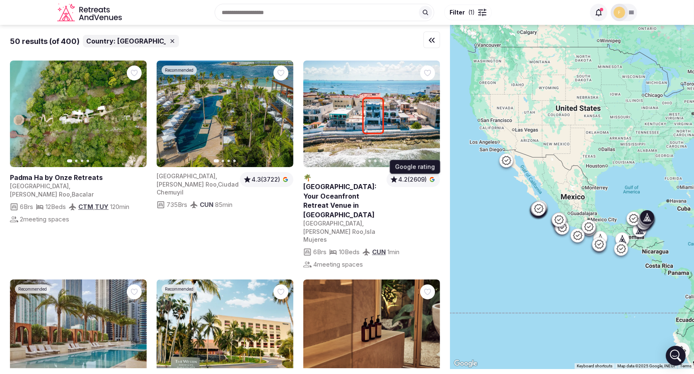
click at [409, 178] on span "4.2 (2609)" at bounding box center [412, 179] width 29 height 8
click at [263, 180] on span "4.3 (3722)" at bounding box center [266, 179] width 29 height 8
click at [264, 177] on span "4.3 (3722)" at bounding box center [266, 179] width 29 height 8
click at [258, 181] on span "4.3 (3722)" at bounding box center [266, 179] width 29 height 8
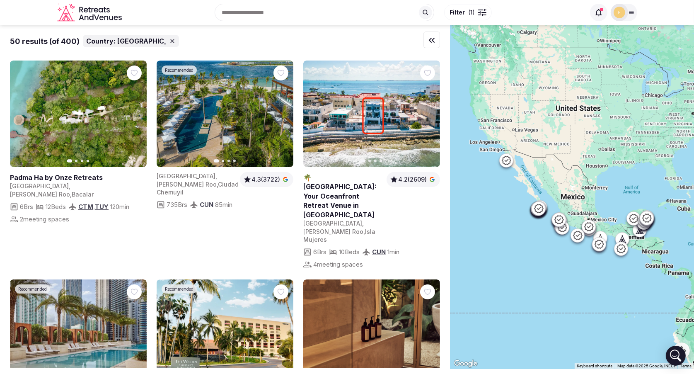
click at [83, 9] on icon "Retreats and Venues company logo" at bounding box center [82, 9] width 4 height 5
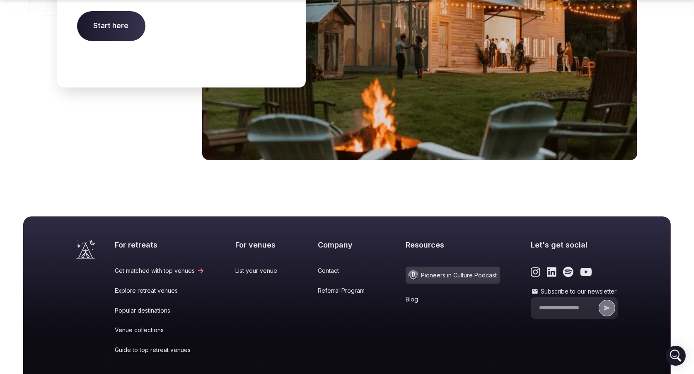
scroll to position [3438, 0]
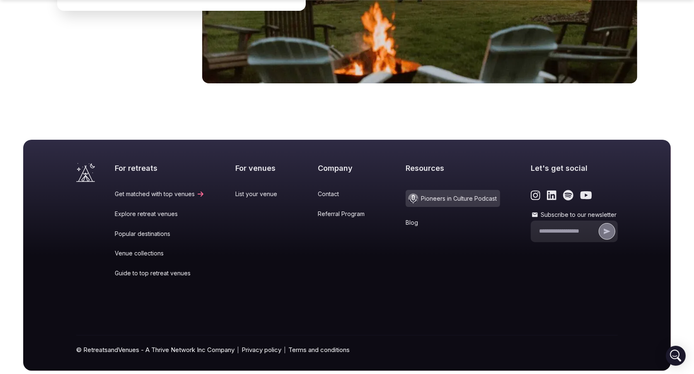
click at [148, 230] on link "Popular destinations" at bounding box center [160, 234] width 90 height 8
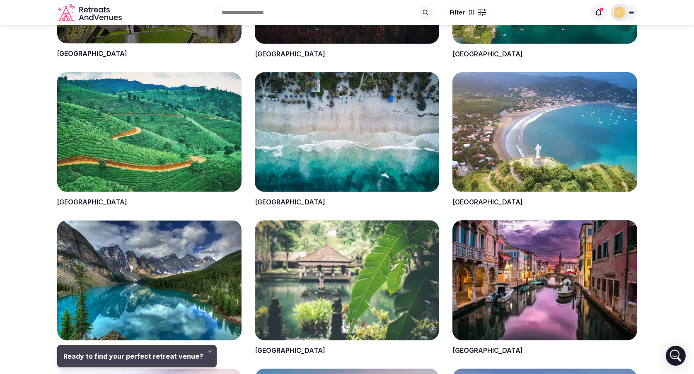
scroll to position [345, 0]
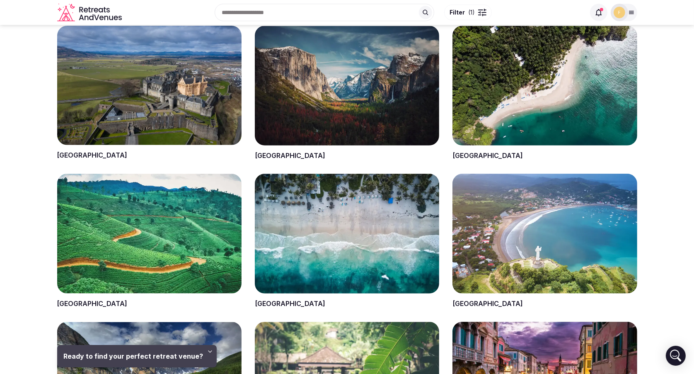
click at [303, 113] on span at bounding box center [347, 93] width 184 height 135
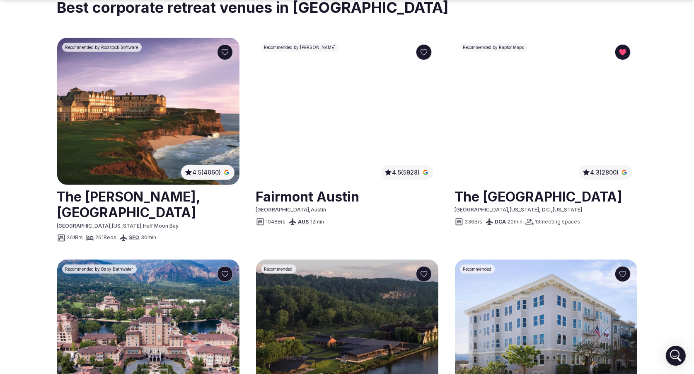
scroll to position [476, 0]
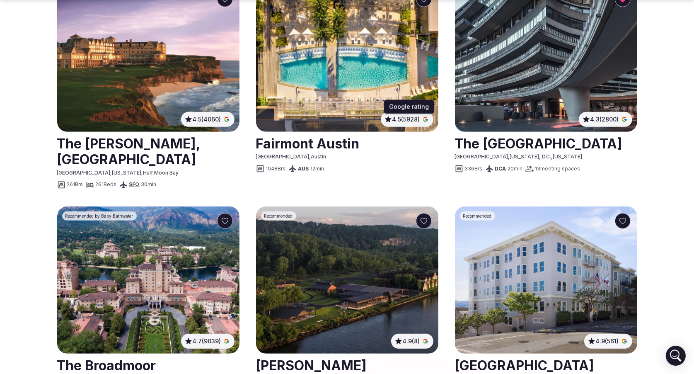
click at [406, 118] on span "4.5 (5928)" at bounding box center [406, 119] width 28 height 8
click at [210, 119] on span "4.5 (4060)" at bounding box center [207, 119] width 29 height 8
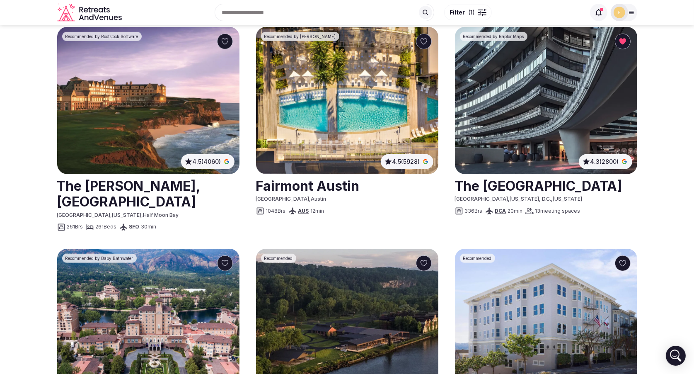
scroll to position [339, 0]
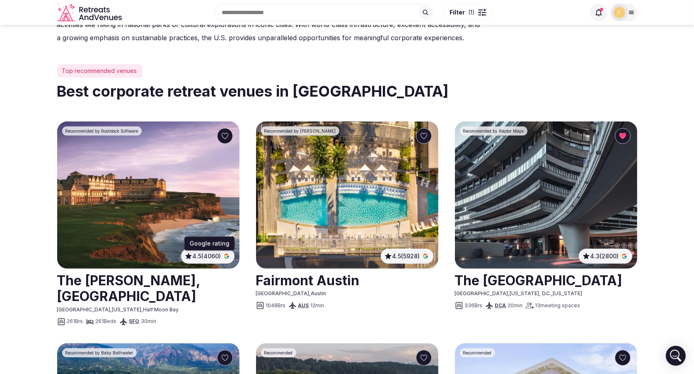
click at [269, 14] on input "text" at bounding box center [325, 12] width 220 height 17
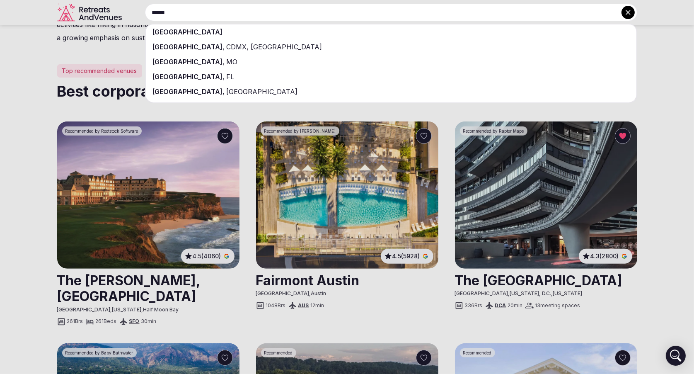
type input "******"
click at [256, 30] on div "[GEOGRAPHIC_DATA]" at bounding box center [391, 31] width 491 height 15
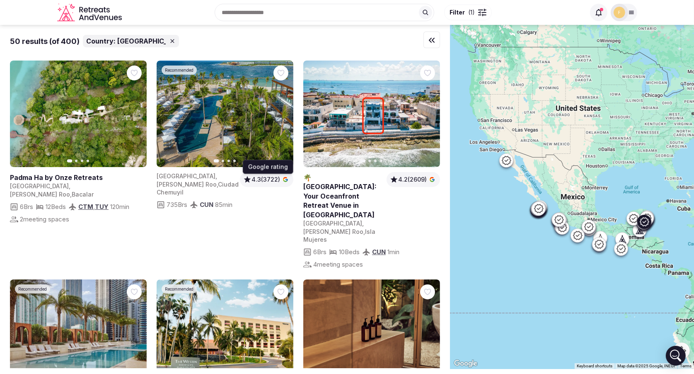
click at [267, 181] on span "4.3 (3722)" at bounding box center [266, 179] width 29 height 8
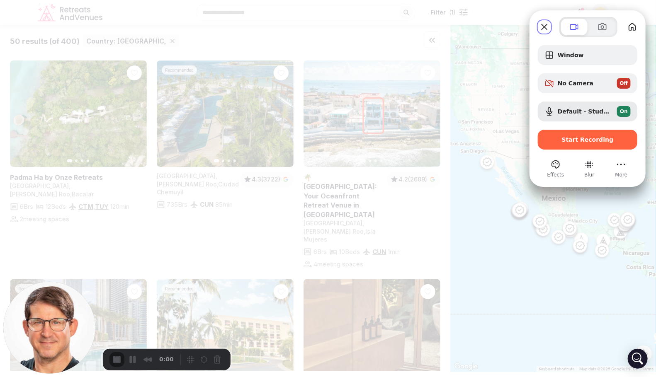
click at [579, 142] on span "Start Recording" at bounding box center [587, 139] width 52 height 7
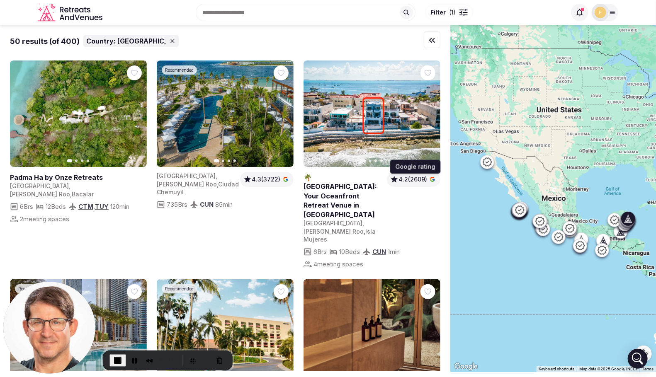
click at [420, 179] on span "4.2 (2609)" at bounding box center [412, 179] width 29 height 8
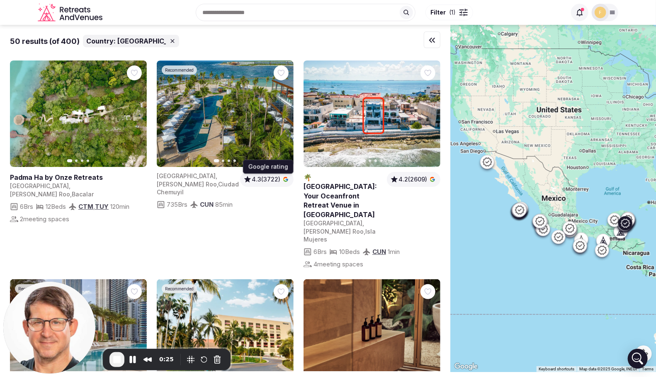
click at [267, 179] on span "4.3 (3722)" at bounding box center [266, 179] width 29 height 8
click at [258, 179] on span "4.3 (3722)" at bounding box center [266, 179] width 29 height 8
click at [261, 181] on span "4.3 (3722)" at bounding box center [266, 179] width 29 height 8
click at [363, 143] on link at bounding box center [371, 113] width 137 height 106
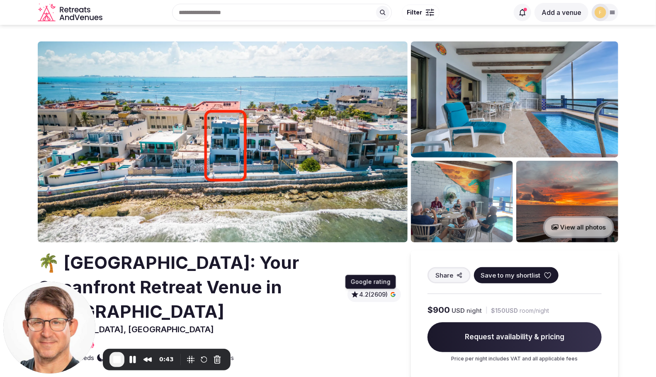
click at [379, 295] on span "4.2 (2609)" at bounding box center [373, 294] width 29 height 8
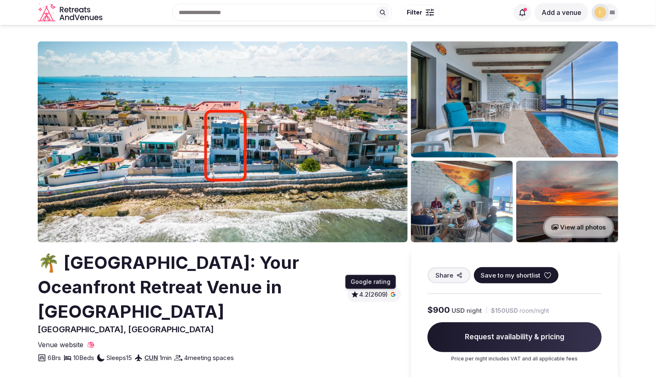
click at [380, 292] on span "4.2 (2609)" at bounding box center [373, 294] width 29 height 8
click at [610, 12] on icon at bounding box center [612, 12] width 5 height 3
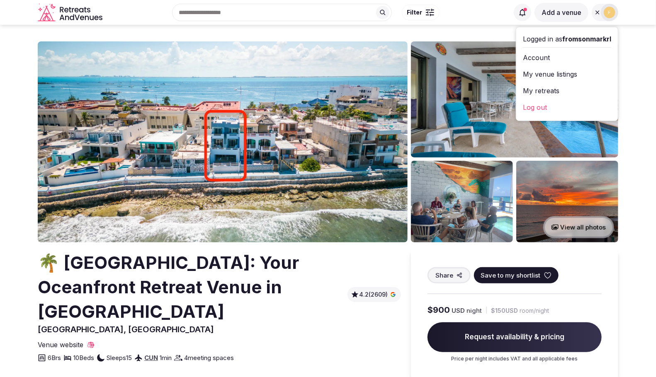
click at [610, 12] on img at bounding box center [609, 13] width 12 height 12
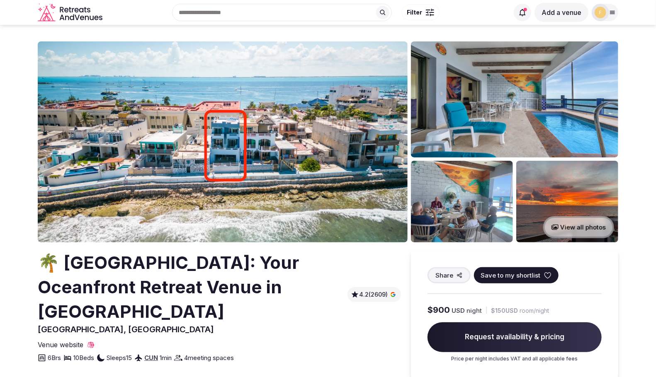
click at [610, 12] on icon at bounding box center [612, 12] width 5 height 3
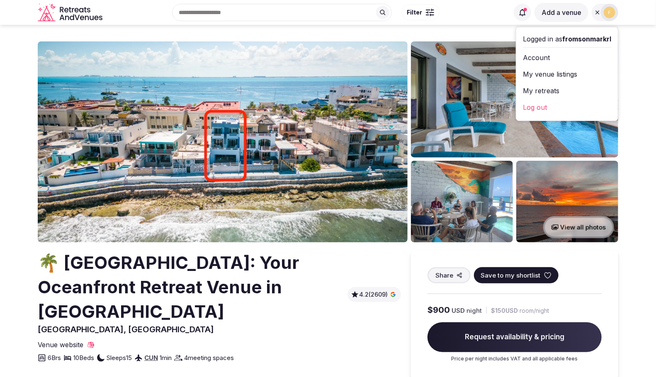
click at [207, 264] on h2 "🌴 [GEOGRAPHIC_DATA]: Your Oceanfront Retreat Venue in [GEOGRAPHIC_DATA]" at bounding box center [191, 287] width 306 height 73
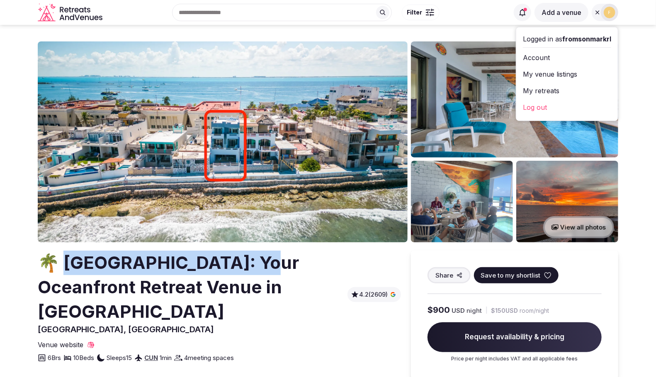
drag, startPoint x: 223, startPoint y: 265, endPoint x: 338, endPoint y: 157, distance: 157.4
click at [65, 260] on h2 "🌴 [GEOGRAPHIC_DATA]: Your Oceanfront Retreat Venue in [GEOGRAPHIC_DATA]" at bounding box center [191, 287] width 306 height 73
copy h2 "astillito del Caribe:"
click at [540, 106] on link "Log out" at bounding box center [567, 107] width 88 height 13
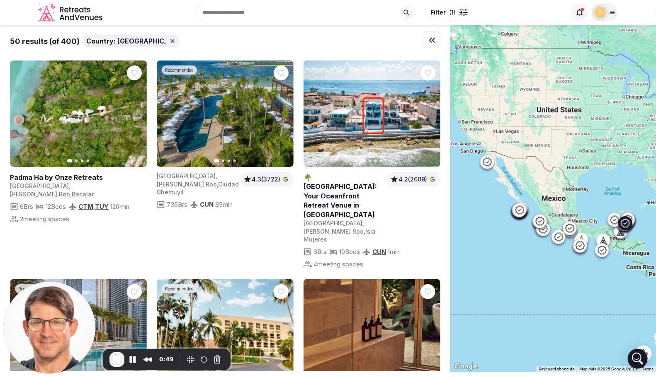
click at [213, 133] on img at bounding box center [225, 113] width 137 height 106
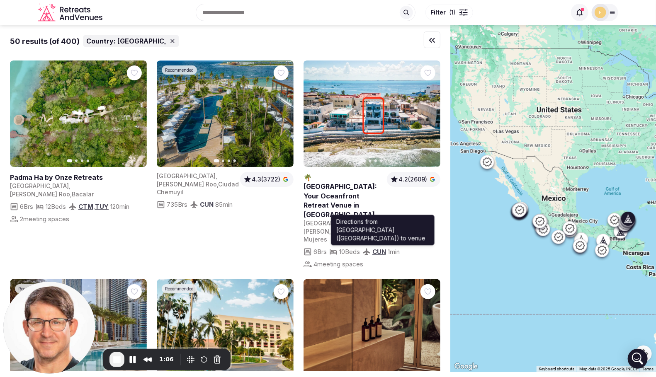
click at [384, 248] on link "CUN" at bounding box center [379, 252] width 14 height 8
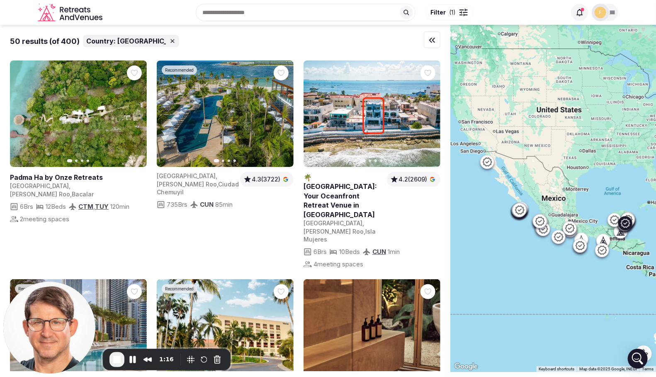
click at [207, 201] on span "CUN" at bounding box center [207, 205] width 14 height 8
click at [208, 201] on span "CUN" at bounding box center [207, 205] width 14 height 8
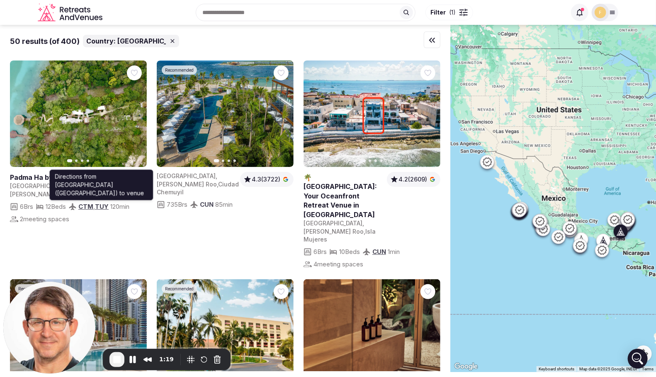
click at [109, 203] on link "TUY" at bounding box center [102, 207] width 14 height 8
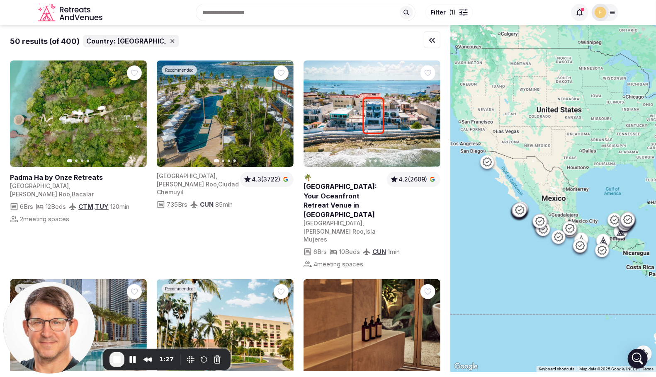
click at [613, 12] on icon at bounding box center [612, 12] width 5 height 3
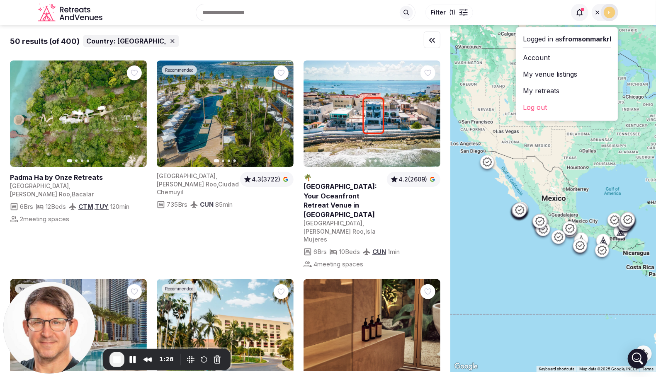
click at [533, 110] on link "Log out" at bounding box center [567, 107] width 88 height 13
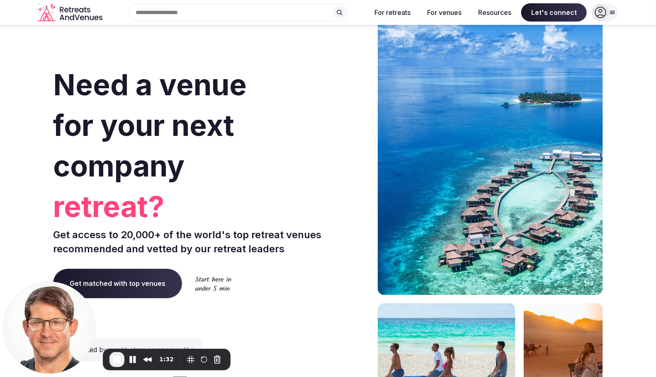
click at [275, 15] on input "text" at bounding box center [238, 12] width 220 height 17
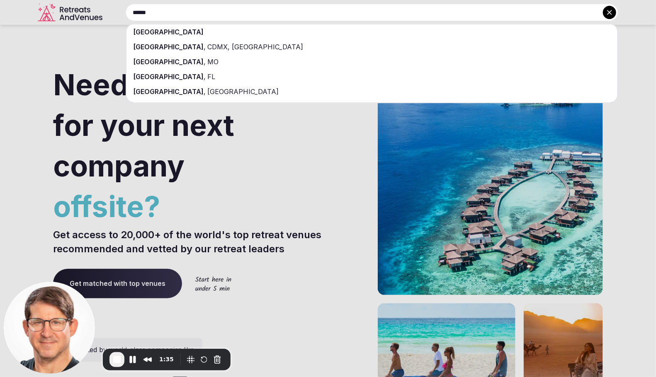
type input "******"
click at [262, 31] on div "[GEOGRAPHIC_DATA]" at bounding box center [371, 31] width 491 height 15
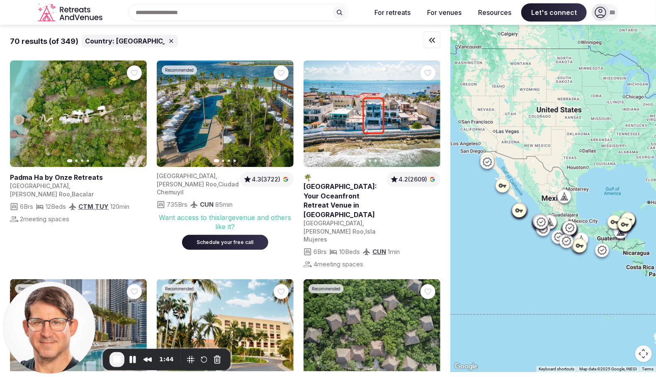
click at [610, 14] on icon at bounding box center [612, 12] width 7 height 7
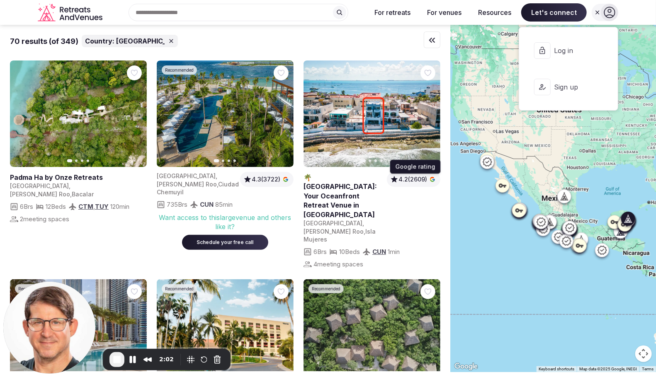
click at [414, 180] on span "4.2 (2609)" at bounding box center [412, 179] width 29 height 8
click at [348, 186] on link at bounding box center [343, 196] width 80 height 46
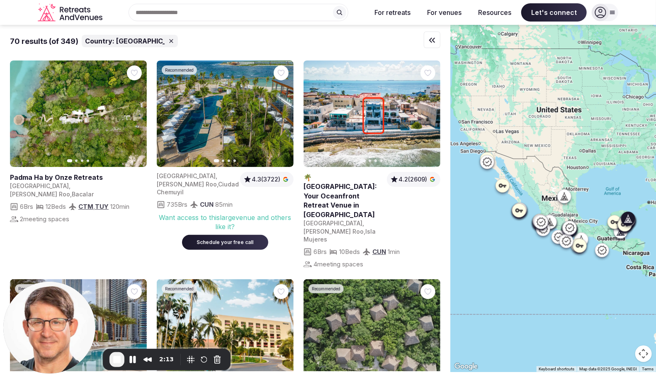
click at [401, 179] on span "4.2 (2609)" at bounding box center [412, 179] width 29 height 8
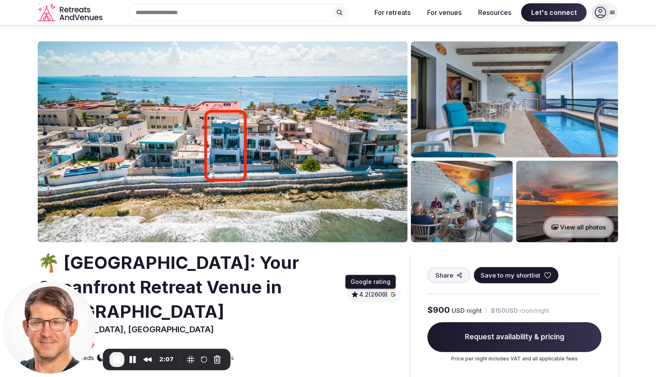
click at [382, 295] on span "4.2 (2609)" at bounding box center [373, 294] width 29 height 8
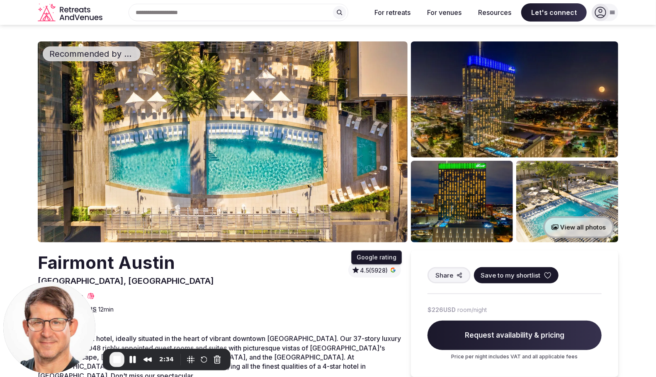
click at [375, 271] on span "4.5 (5928)" at bounding box center [374, 270] width 28 height 8
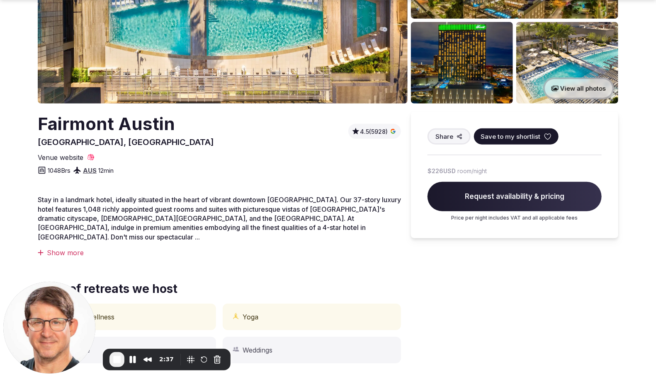
scroll to position [160, 0]
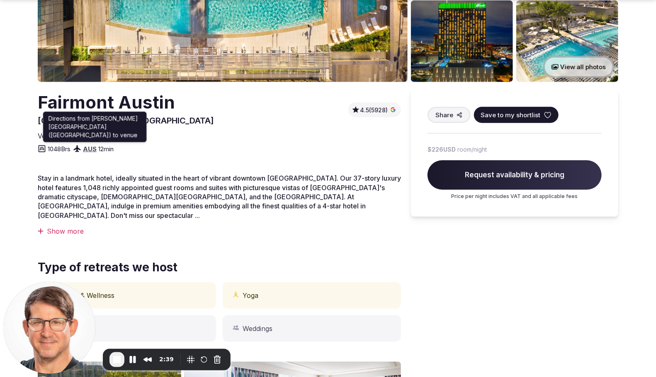
click at [92, 149] on link "AUS" at bounding box center [90, 149] width 14 height 8
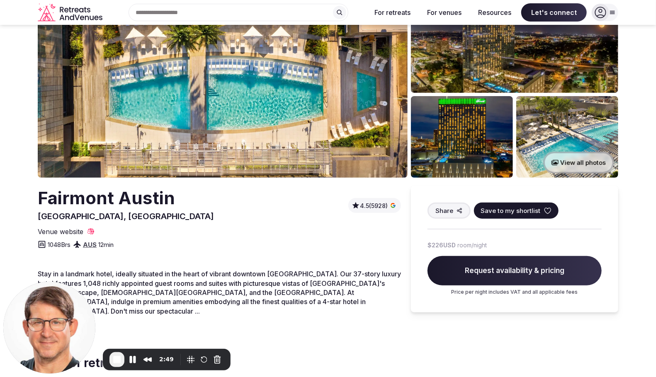
scroll to position [0, 0]
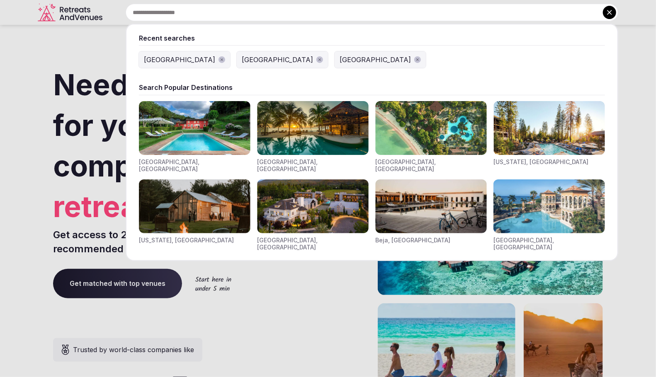
click at [292, 15] on input "text" at bounding box center [372, 12] width 492 height 17
paste input "**********"
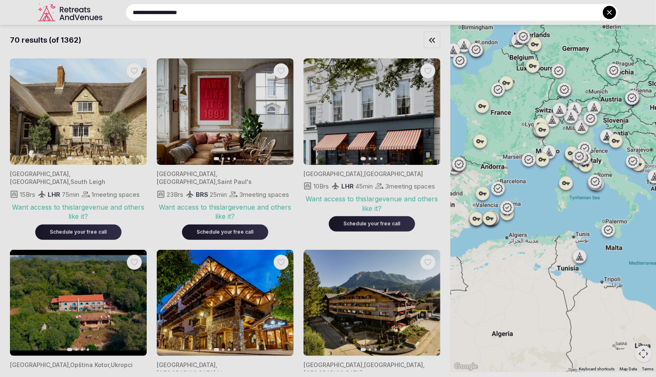
drag, startPoint x: 229, startPoint y: 12, endPoint x: 101, endPoint y: 12, distance: 128.0
click at [106, 12] on div "**********" at bounding box center [362, 12] width 512 height 17
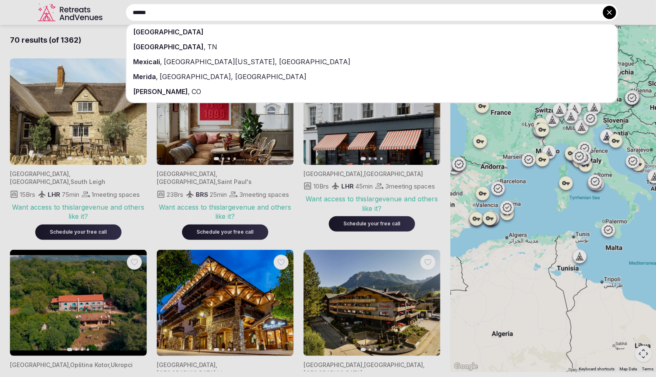
type input "******"
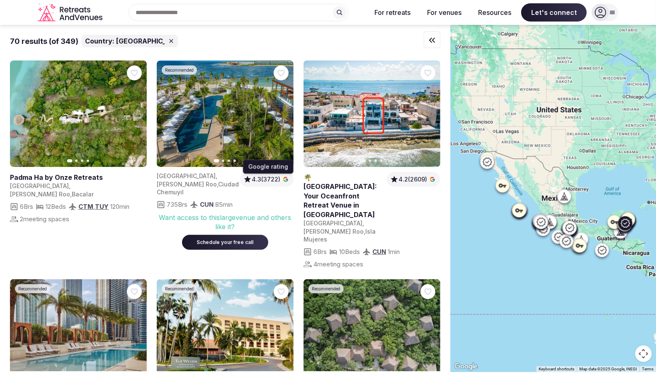
click at [275, 179] on span "4.3 (3722)" at bounding box center [266, 179] width 29 height 8
click at [426, 179] on span "4.2 (2609)" at bounding box center [412, 179] width 29 height 8
click at [420, 179] on span "4.2 (2609)" at bounding box center [412, 179] width 29 height 8
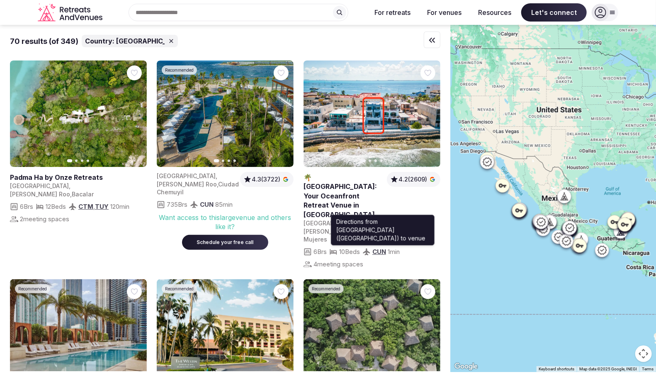
click at [382, 248] on link "CUN" at bounding box center [379, 252] width 14 height 8
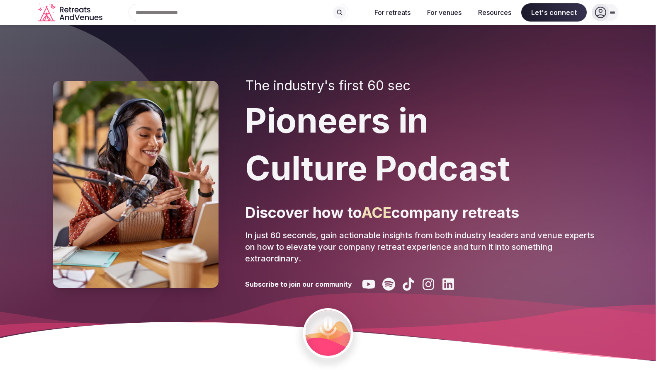
scroll to position [738, 0]
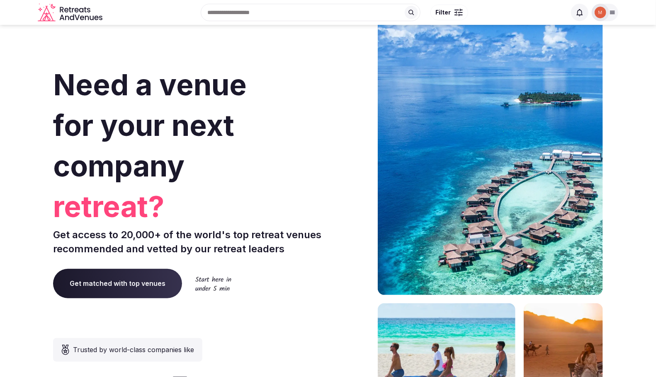
click at [609, 12] on icon at bounding box center [612, 12] width 7 height 7
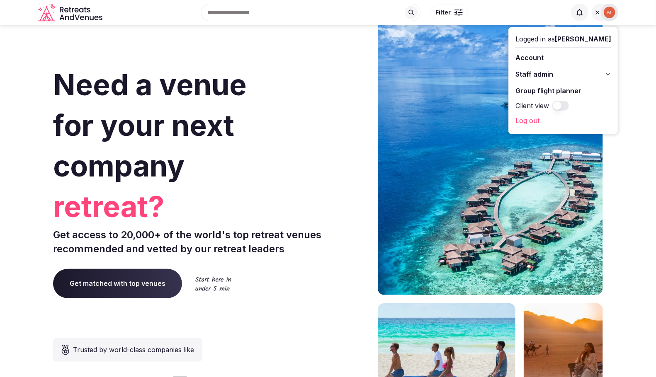
click at [564, 75] on button "Staff admin" at bounding box center [563, 74] width 96 height 13
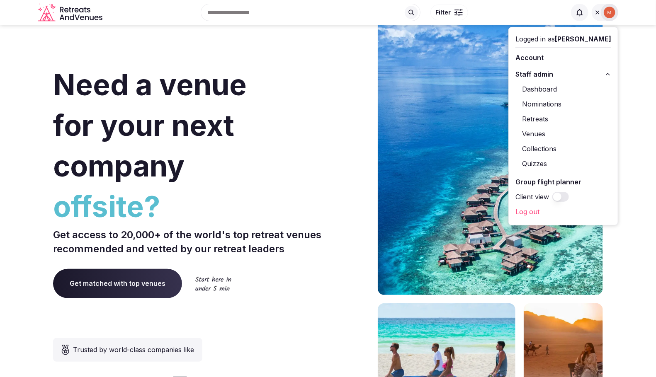
click at [544, 118] on link "Retreats" at bounding box center [563, 118] width 96 height 13
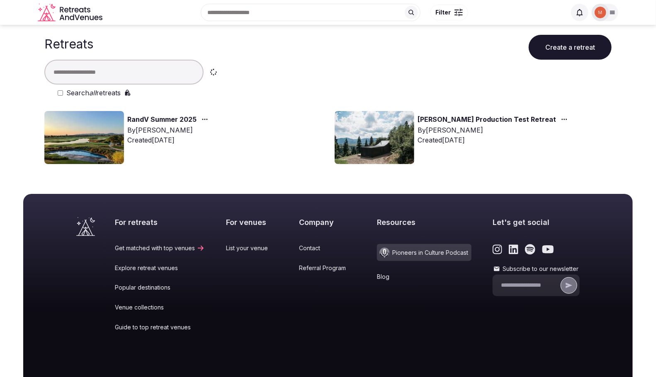
click at [448, 119] on link "[PERSON_NAME] Production Test Retreat" at bounding box center [486, 119] width 138 height 11
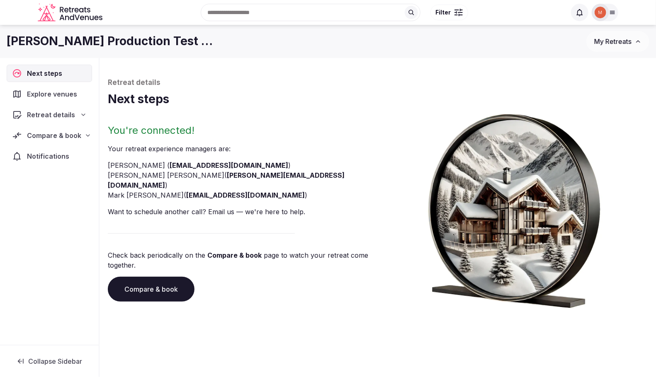
click at [83, 115] on icon at bounding box center [83, 115] width 3 height 2
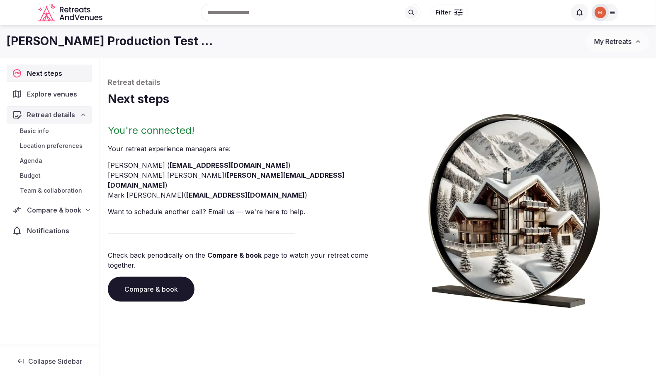
click at [610, 14] on icon at bounding box center [612, 12] width 5 height 3
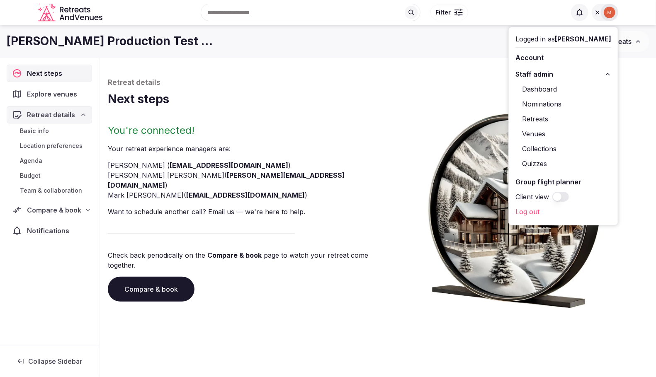
click at [541, 119] on link "Retreats" at bounding box center [563, 118] width 96 height 13
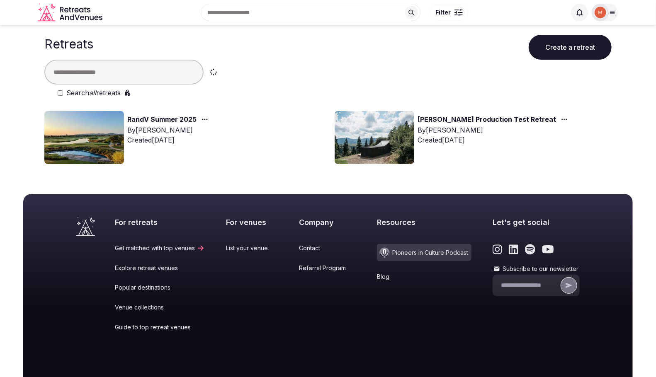
click at [474, 122] on link "[PERSON_NAME] Production Test Retreat" at bounding box center [486, 119] width 138 height 11
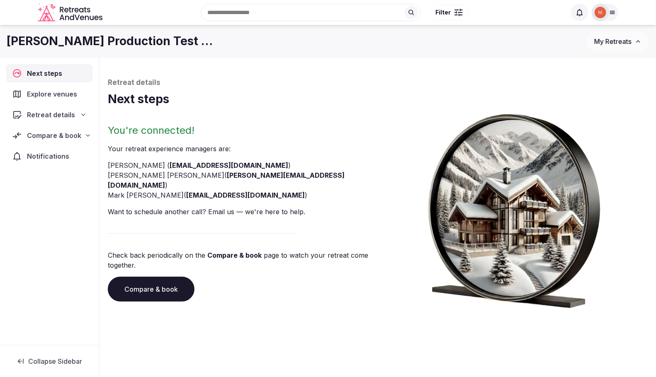
click at [70, 112] on span "Retreat details" at bounding box center [51, 115] width 48 height 10
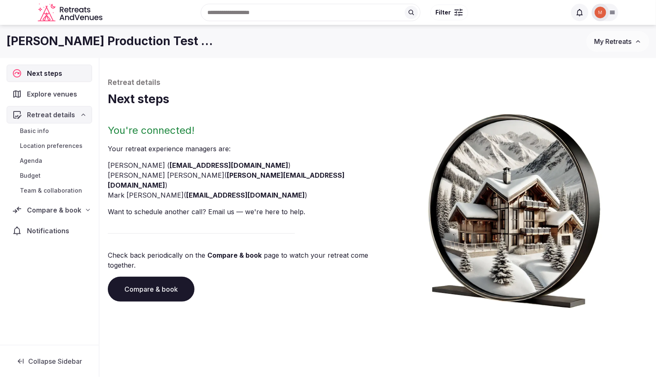
click at [47, 210] on span "Compare & book" at bounding box center [54, 210] width 54 height 10
click at [49, 226] on span "Shortlisted venues (6)" at bounding box center [52, 226] width 64 height 8
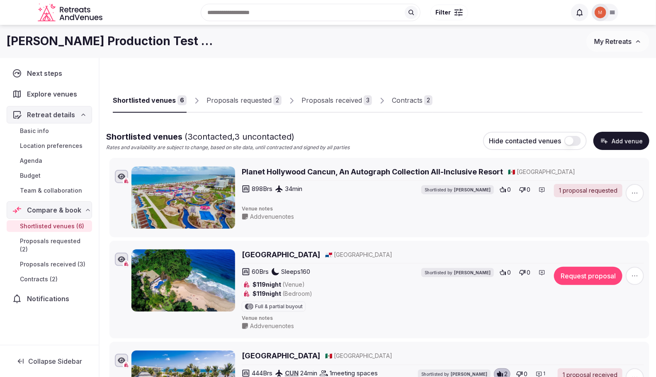
click at [576, 276] on button "Request proposal" at bounding box center [588, 276] width 68 height 18
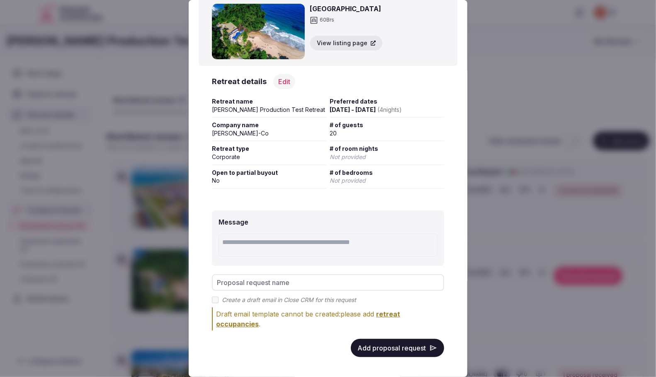
scroll to position [38, 0]
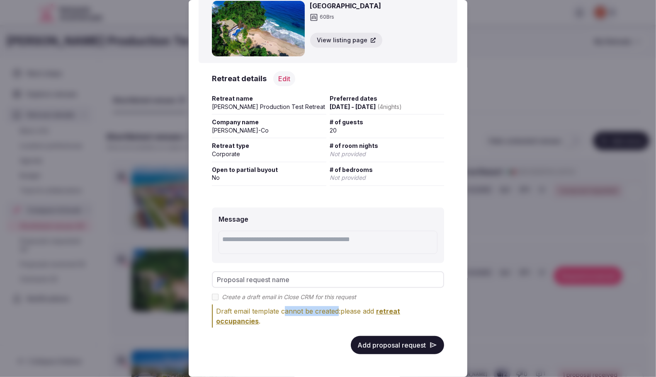
drag, startPoint x: 285, startPoint y: 310, endPoint x: 336, endPoint y: 310, distance: 51.4
click at [336, 310] on div "Draft email template cannot be created: please add retreat occupancies . Edit r…" at bounding box center [330, 316] width 228 height 20
click at [240, 322] on span "retreat occupancies" at bounding box center [308, 316] width 184 height 18
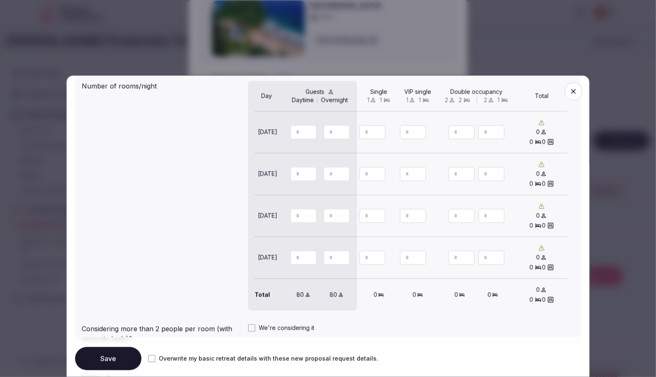
scroll to position [755, 0]
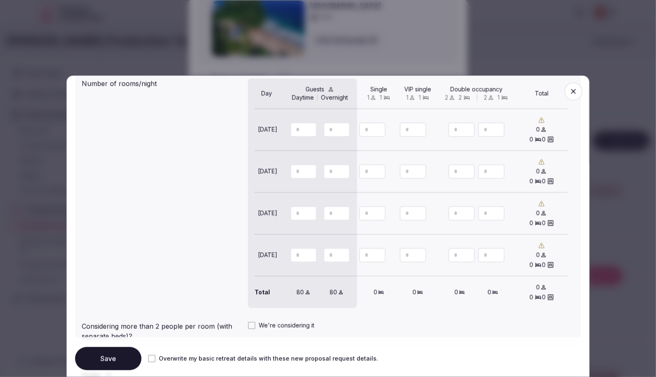
click at [576, 92] on icon "button" at bounding box center [573, 91] width 8 height 8
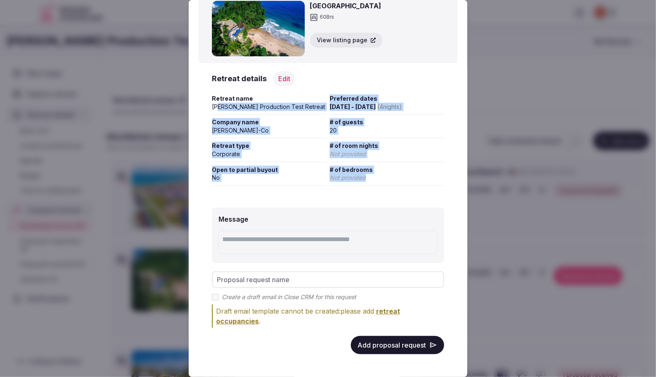
drag, startPoint x: 342, startPoint y: 169, endPoint x: 218, endPoint y: 102, distance: 140.5
click at [218, 102] on div "Retreat name [PERSON_NAME] Production Test Retreat Preferred dates [DATE] - [DA…" at bounding box center [328, 140] width 232 height 92
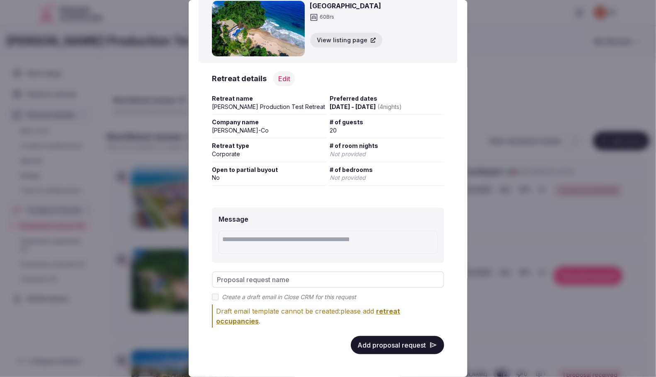
click at [252, 196] on div "Message Proposal request name Create a draft email in Close CRM for this reques…" at bounding box center [327, 280] width 259 height 173
click at [532, 110] on div at bounding box center [328, 188] width 656 height 377
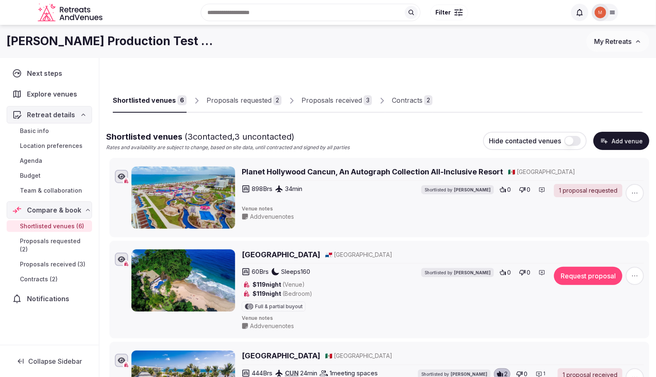
click at [53, 143] on span "Location preferences" at bounding box center [51, 146] width 63 height 8
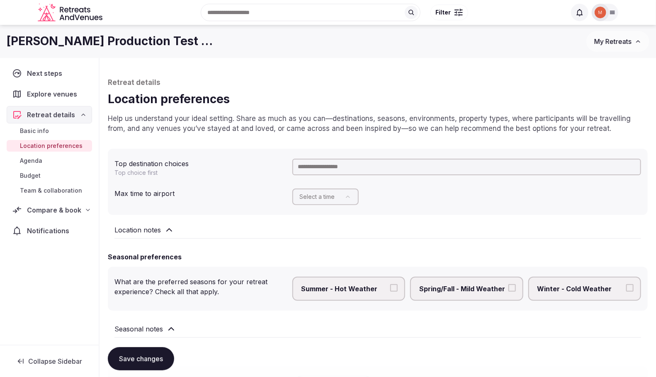
click at [30, 130] on span "Basic info" at bounding box center [34, 131] width 29 height 8
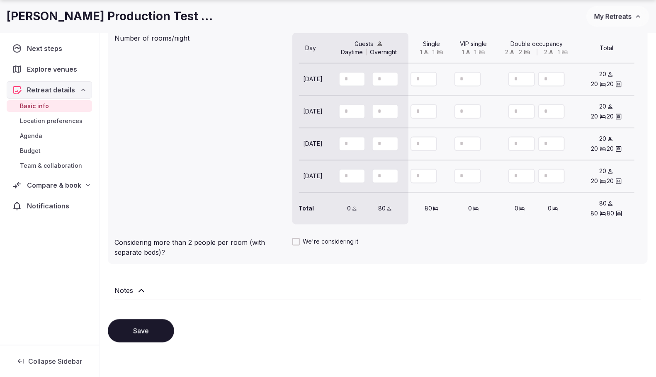
scroll to position [789, 0]
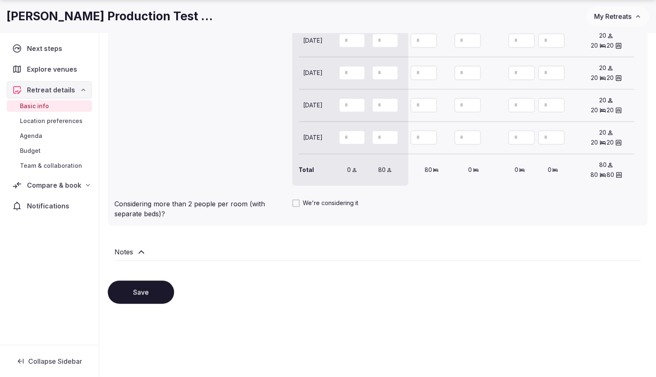
click at [55, 120] on span "Location preferences" at bounding box center [51, 121] width 63 height 8
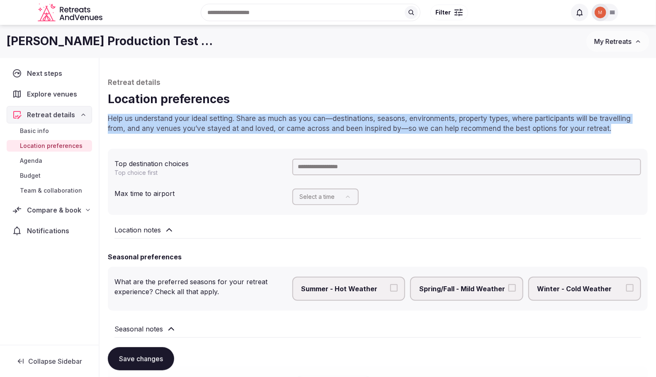
drag, startPoint x: 591, startPoint y: 131, endPoint x: 131, endPoint y: 127, distance: 460.8
click at [108, 121] on p "Help us understand your ideal setting. Share as much as you can—destinations, s…" at bounding box center [378, 124] width 540 height 20
click at [225, 123] on p "Help us understand your ideal setting. Share as much as you can—destinations, s…" at bounding box center [378, 124] width 540 height 20
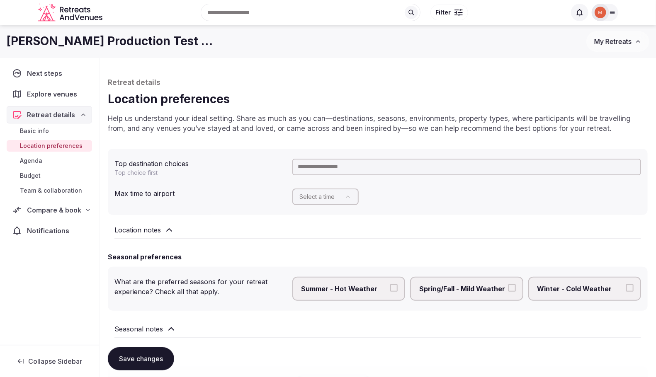
click at [344, 197] on html "Recent searches [GEOGRAPHIC_DATA] [GEOGRAPHIC_DATA] [GEOGRAPHIC_DATA] Search Po…" at bounding box center [328, 188] width 656 height 377
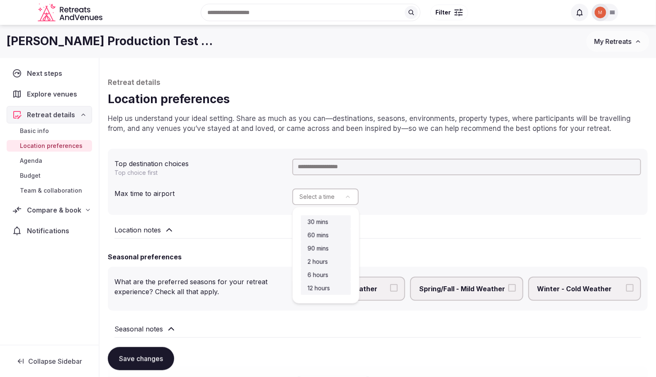
click at [344, 197] on html "Recent searches [GEOGRAPHIC_DATA] [GEOGRAPHIC_DATA] [GEOGRAPHIC_DATA] Search Po…" at bounding box center [328, 188] width 656 height 377
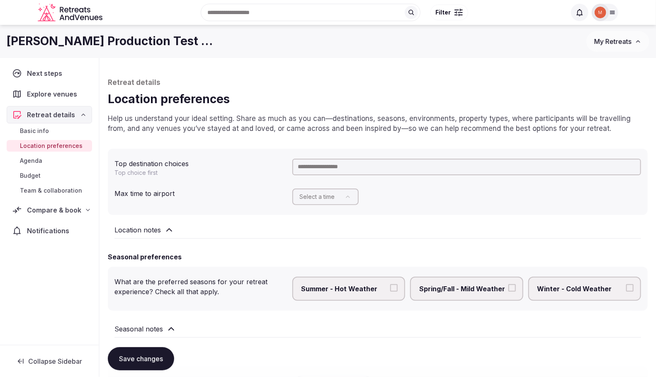
click at [66, 297] on div "Next steps Explore venues Retreat details Basic info Location preferences Agend…" at bounding box center [49, 201] width 99 height 287
click at [31, 158] on span "Agenda" at bounding box center [31, 161] width 22 height 8
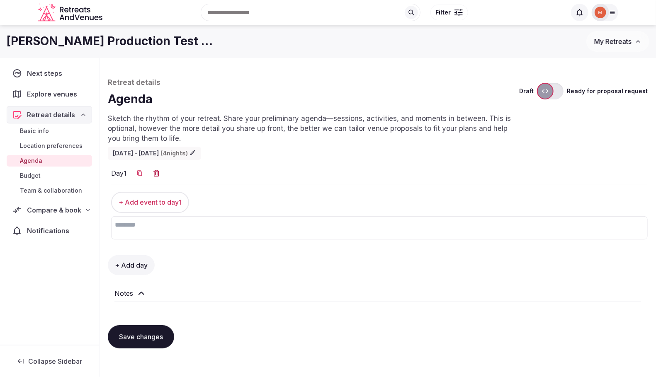
click at [33, 69] on span "Next steps" at bounding box center [46, 73] width 39 height 10
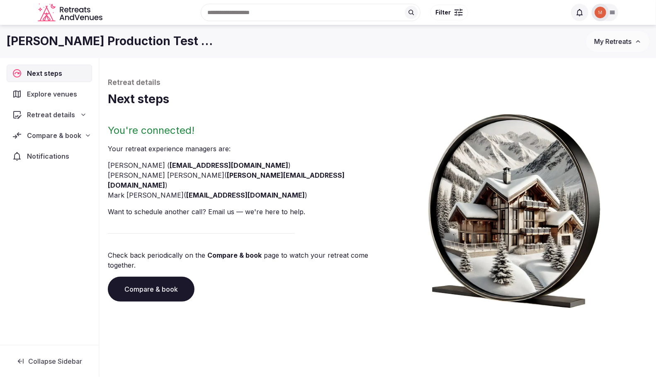
click at [58, 113] on span "Retreat details" at bounding box center [51, 115] width 48 height 10
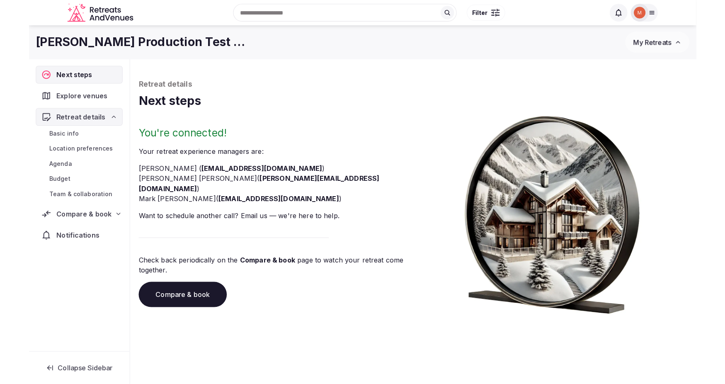
scroll to position [1, 0]
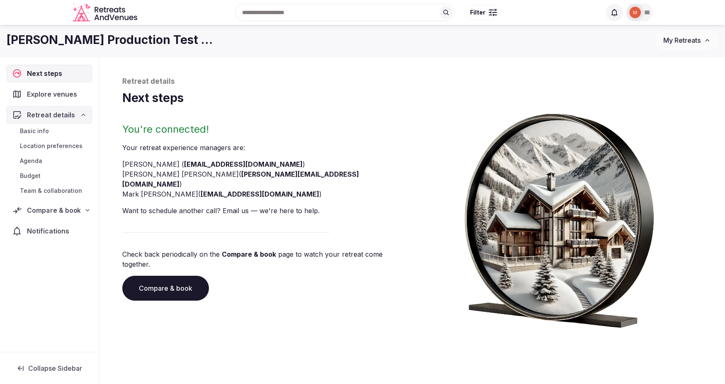
click at [43, 213] on span "Compare & book" at bounding box center [54, 210] width 54 height 10
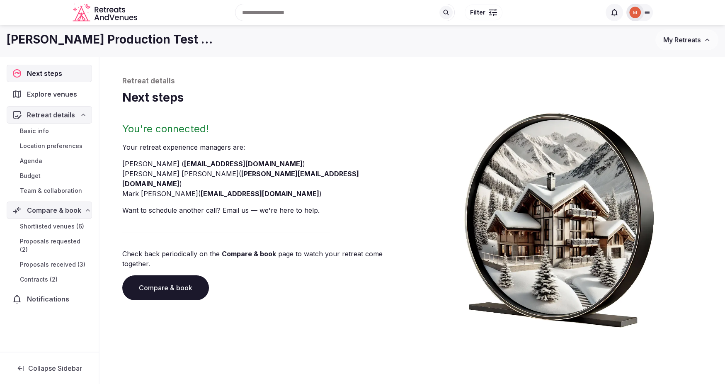
click at [40, 240] on span "Proposals requested (2)" at bounding box center [54, 245] width 69 height 17
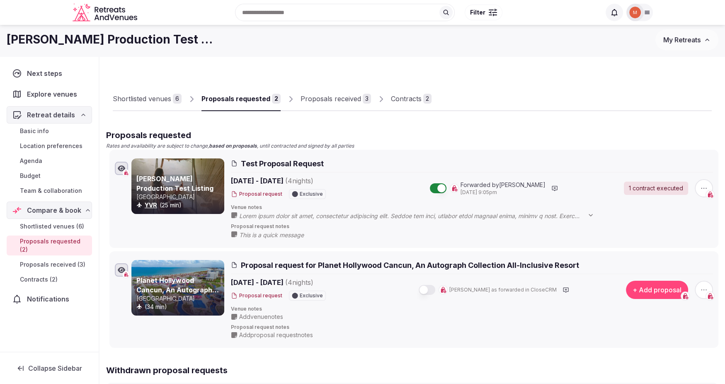
click at [67, 260] on span "Proposals received (3)" at bounding box center [52, 264] width 65 height 8
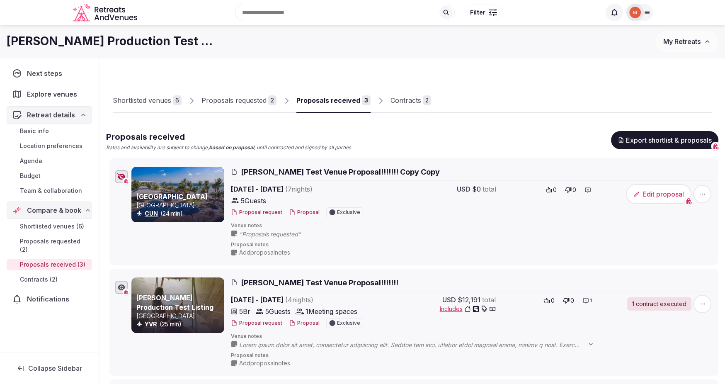
click at [44, 275] on span "Contracts (2)" at bounding box center [39, 279] width 38 height 8
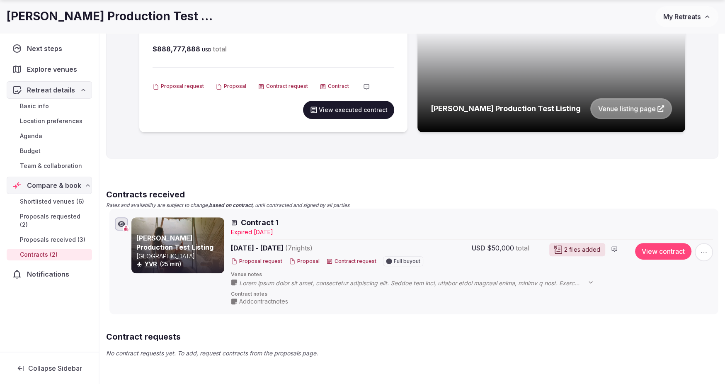
scroll to position [341, 0]
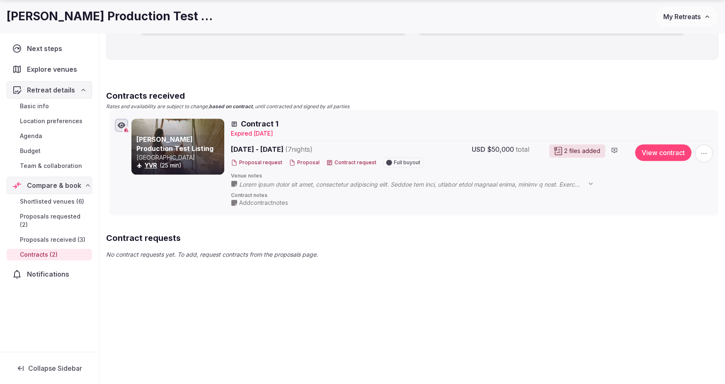
click at [573, 153] on div "2 files added" at bounding box center [577, 150] width 56 height 13
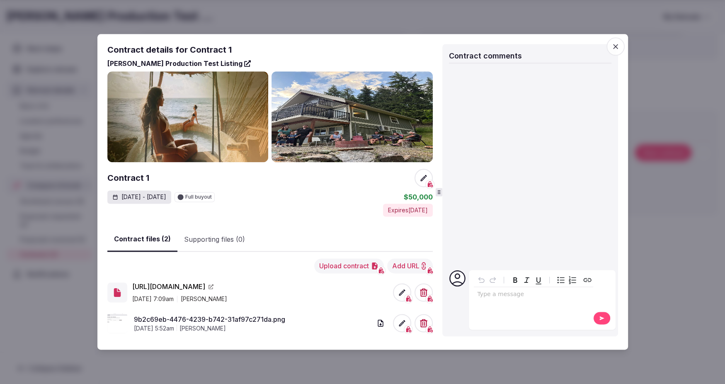
click at [336, 267] on button "Upload contract" at bounding box center [349, 266] width 70 height 15
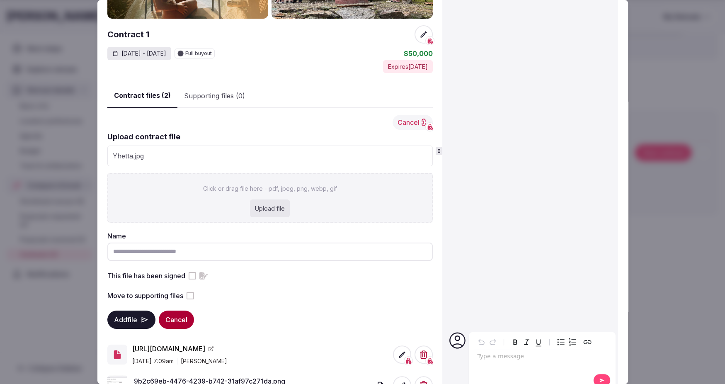
scroll to position [136, 0]
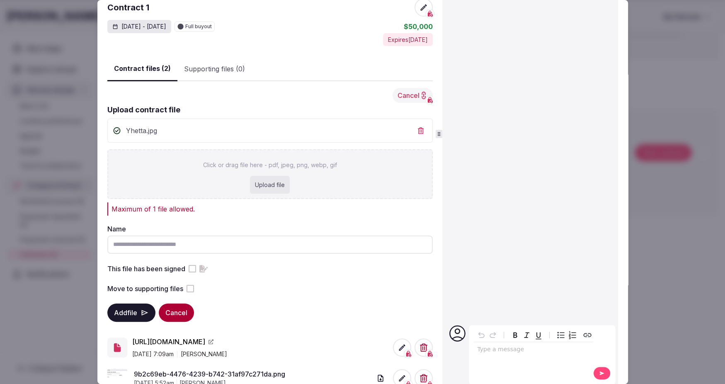
click at [127, 310] on button "Add file" at bounding box center [131, 312] width 48 height 18
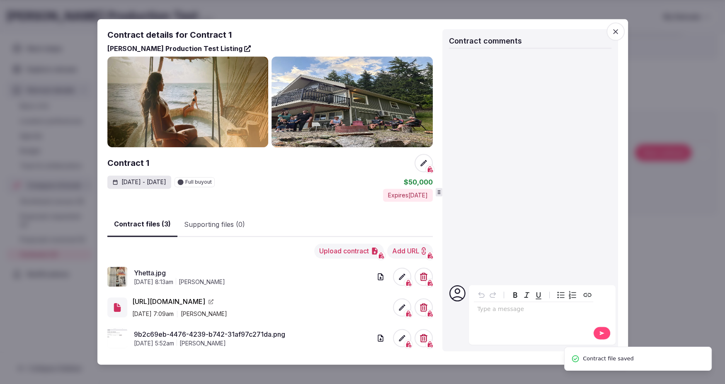
click at [328, 254] on button "Upload contract" at bounding box center [349, 251] width 70 height 15
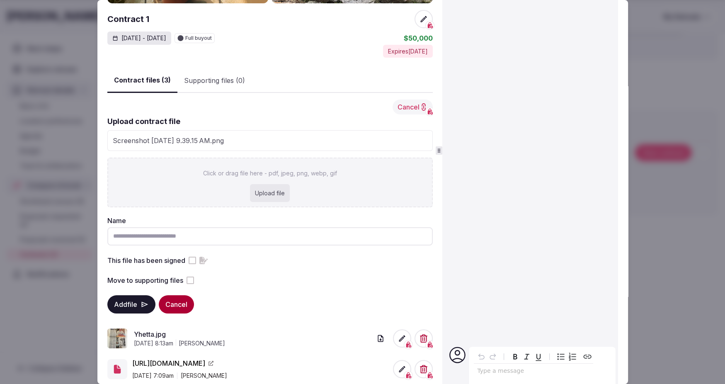
scroll to position [125, 0]
click at [126, 302] on button "Add file" at bounding box center [131, 304] width 48 height 18
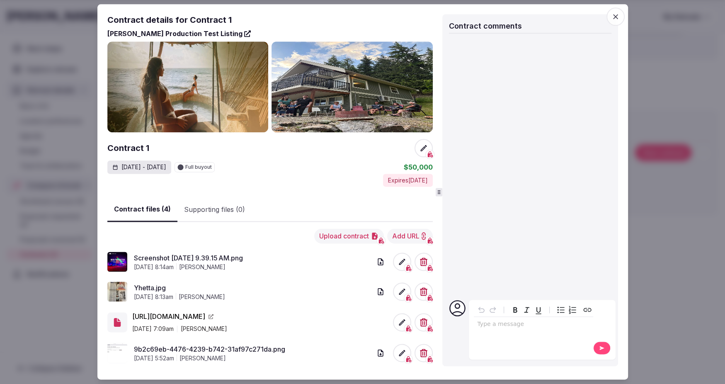
click at [172, 257] on link "Screenshot [DATE] 9.39.15 AM.png" at bounding box center [253, 258] width 238 height 10
click at [609, 22] on span "button" at bounding box center [615, 16] width 18 height 18
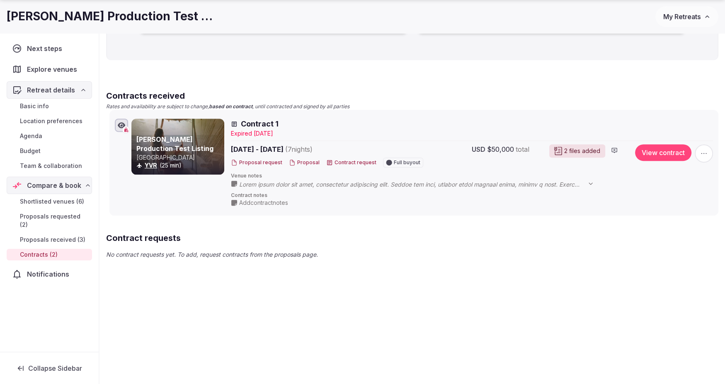
click at [39, 235] on span "Proposals received (3)" at bounding box center [52, 239] width 65 height 8
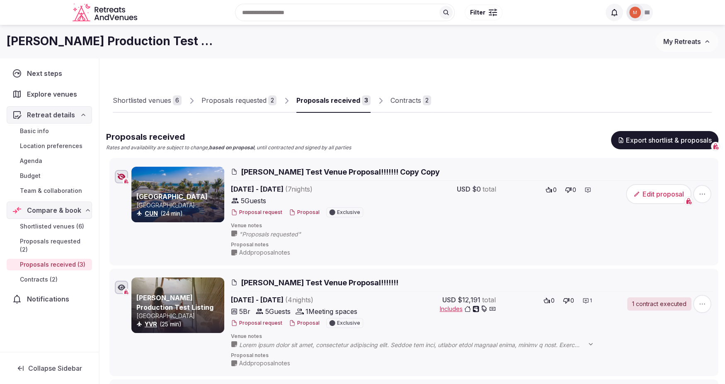
click at [448, 308] on span "Includes" at bounding box center [468, 309] width 56 height 8
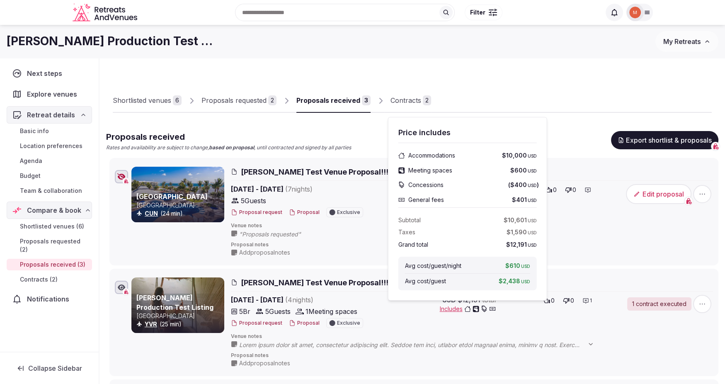
click at [419, 312] on div "USD $12,191 total Includes" at bounding box center [449, 312] width 93 height 35
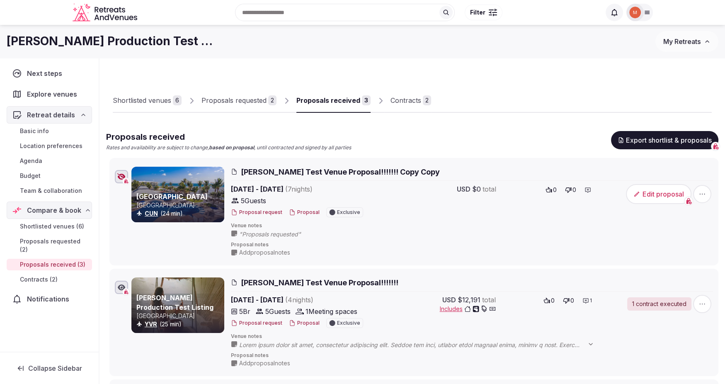
click at [453, 306] on span "Includes" at bounding box center [468, 309] width 56 height 8
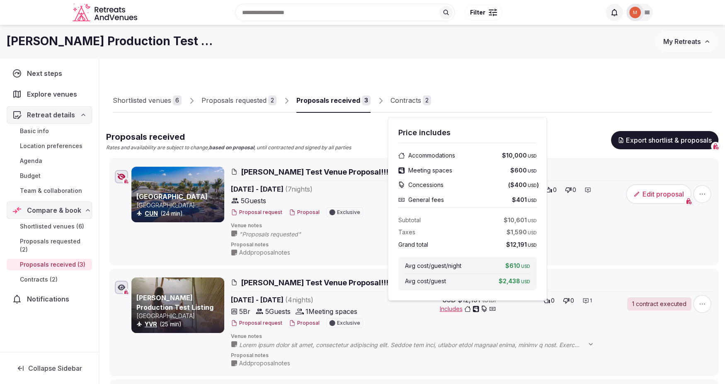
click at [395, 312] on div "USD $12,191 total Includes 0 0 1" at bounding box center [498, 312] width 230 height 35
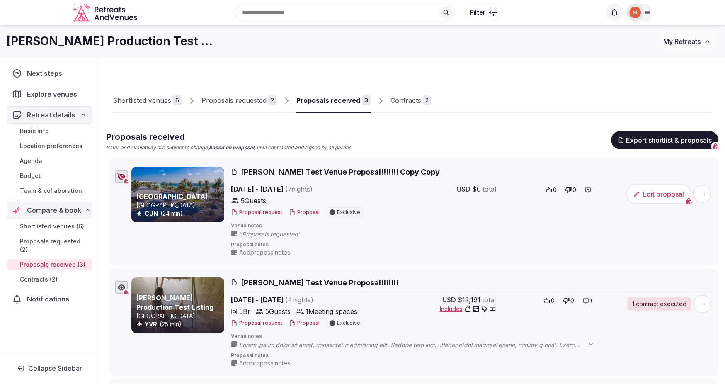
click at [300, 322] on button "Proposal" at bounding box center [304, 322] width 31 height 7
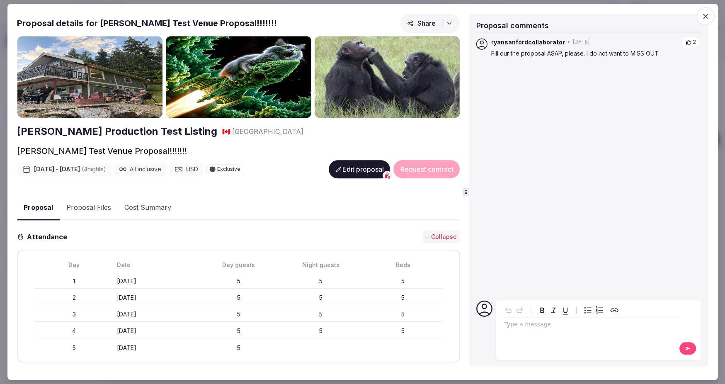
click at [154, 210] on button "Cost Summary" at bounding box center [147, 208] width 60 height 24
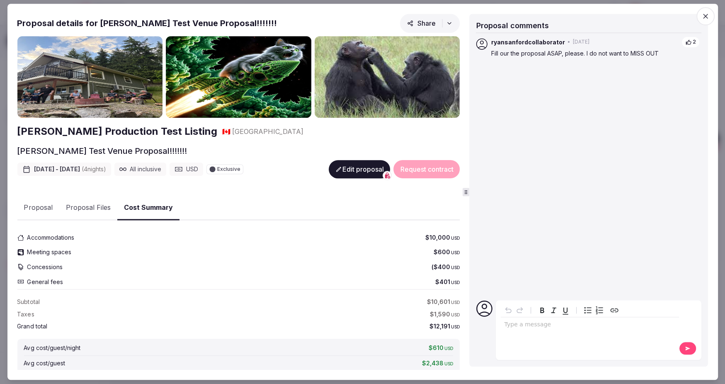
click at [34, 210] on button "Proposal" at bounding box center [38, 208] width 42 height 24
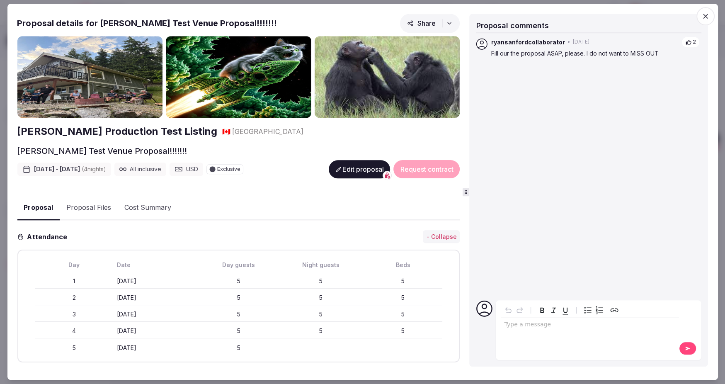
click at [427, 22] on span "Share" at bounding box center [421, 23] width 28 height 8
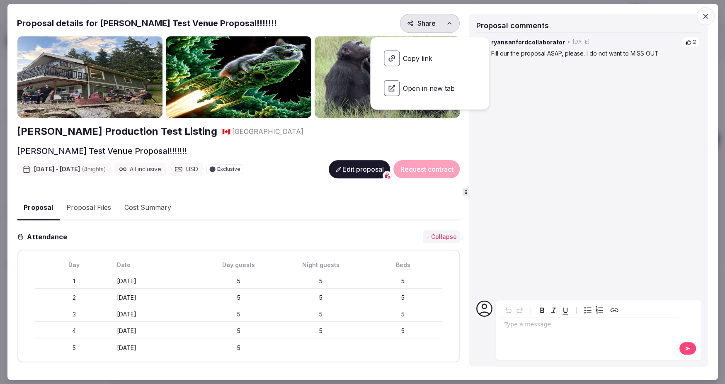
click at [418, 89] on span "Open in new tab" at bounding box center [429, 88] width 105 height 29
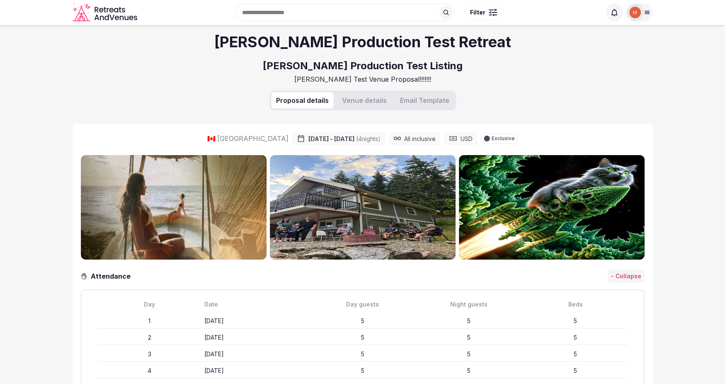
click at [361, 103] on button "Venue details" at bounding box center [364, 100] width 55 height 17
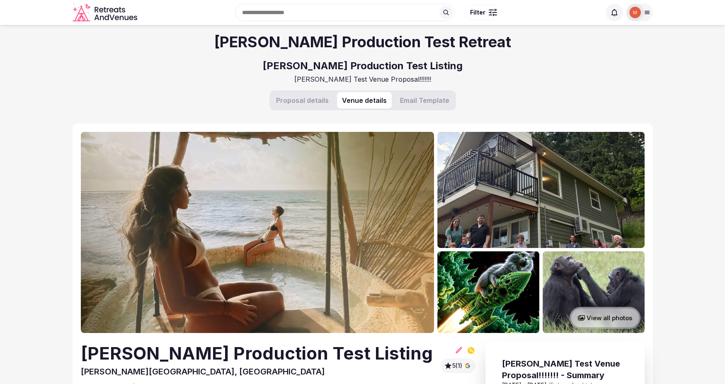
click at [421, 101] on button "Email Template" at bounding box center [424, 100] width 59 height 17
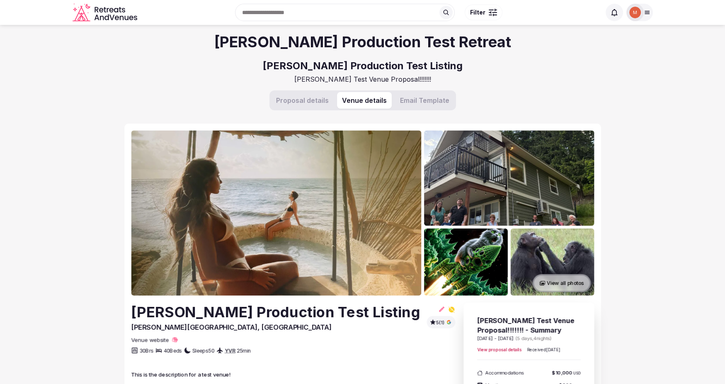
click at [369, 102] on button "Venue details" at bounding box center [364, 100] width 55 height 17
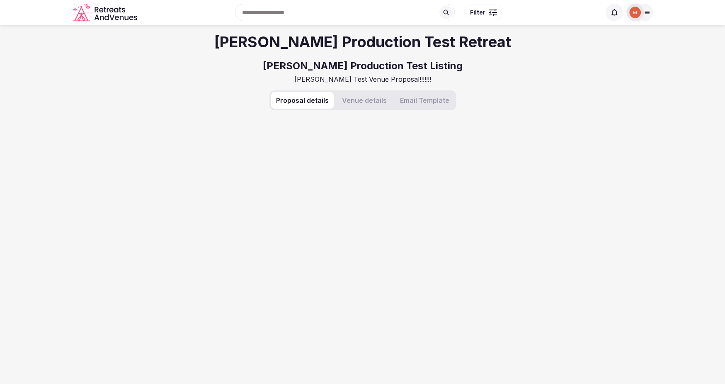
click at [313, 103] on button "Proposal details" at bounding box center [302, 100] width 63 height 17
